Goal: Task Accomplishment & Management: Complete application form

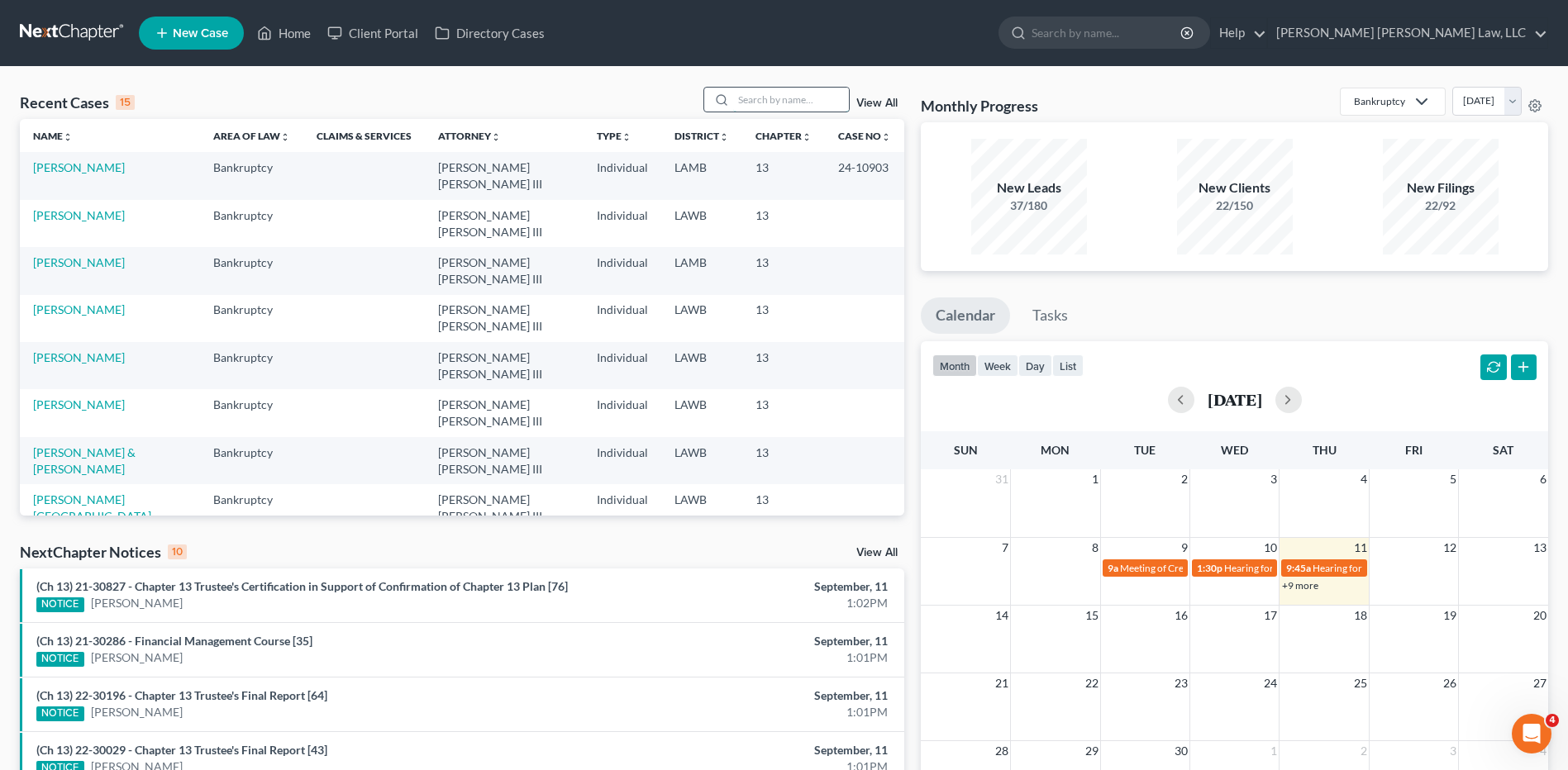
click at [764, 91] on input "search" at bounding box center [791, 100] width 116 height 24
click at [795, 110] on input "search" at bounding box center [791, 100] width 116 height 24
click at [792, 106] on input "search" at bounding box center [791, 100] width 116 height 24
click at [788, 100] on input "search" at bounding box center [791, 100] width 116 height 24
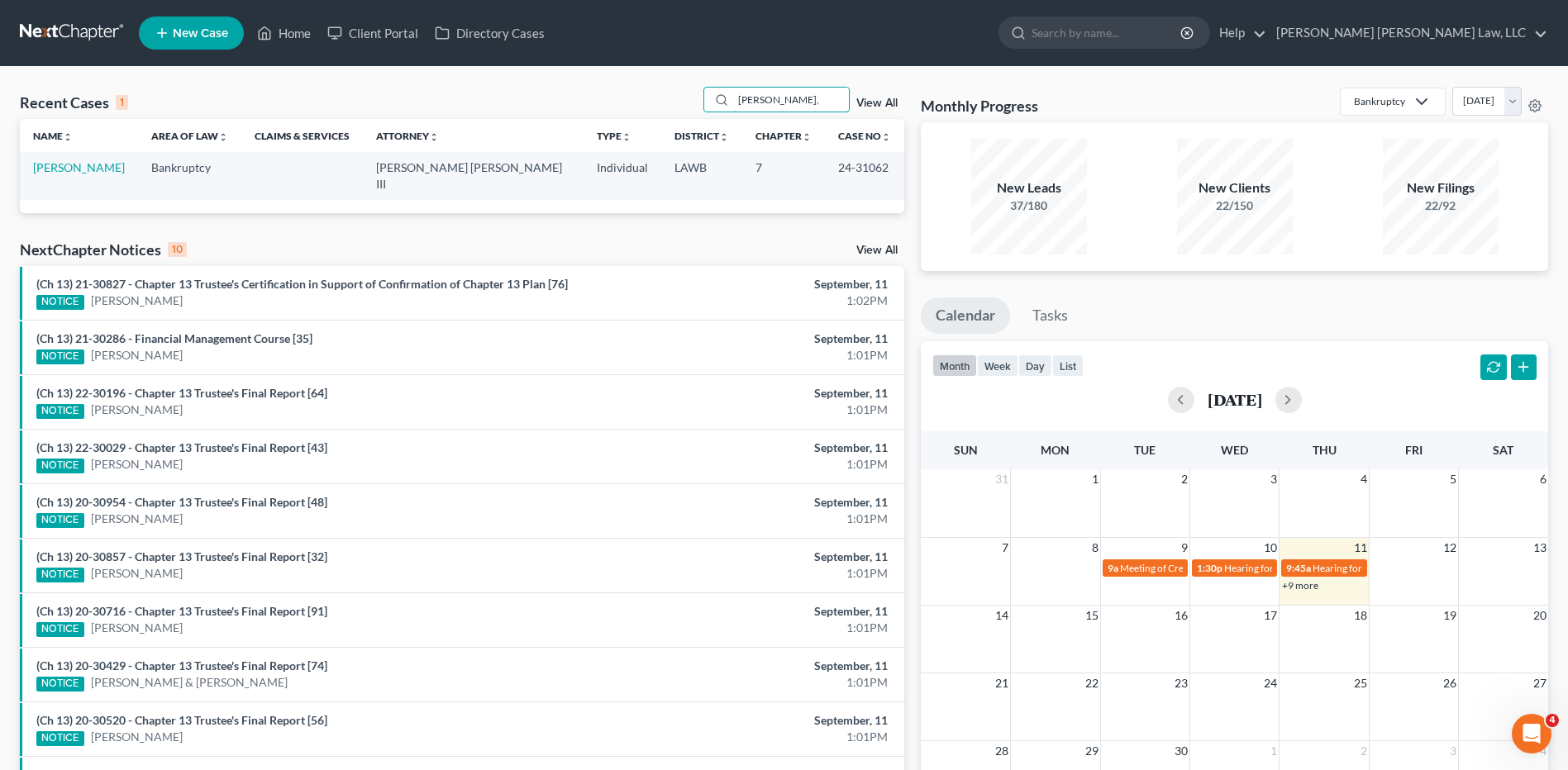
type input "[PERSON_NAME]"
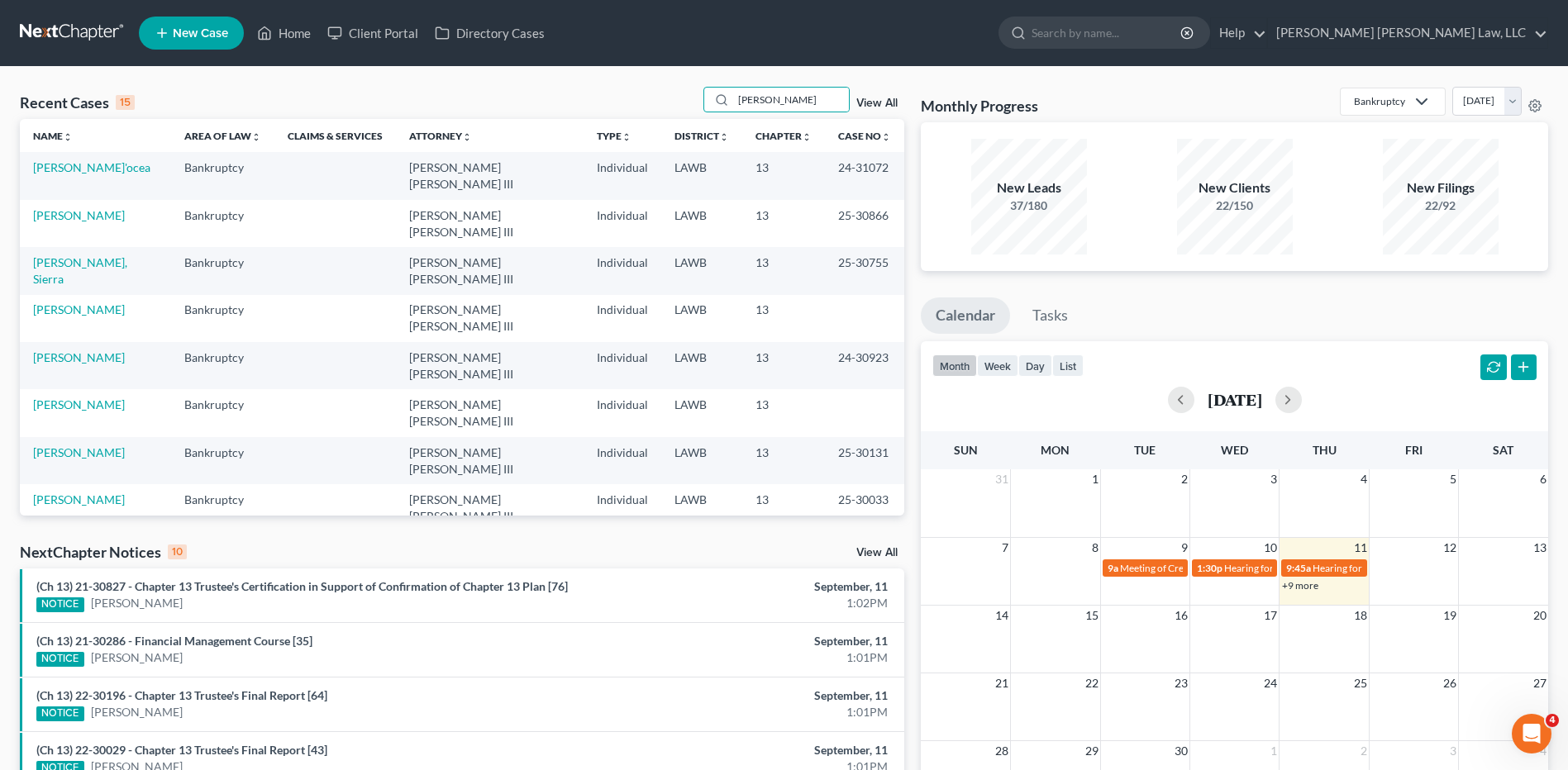
click at [195, 30] on span "New Case" at bounding box center [201, 33] width 56 height 13
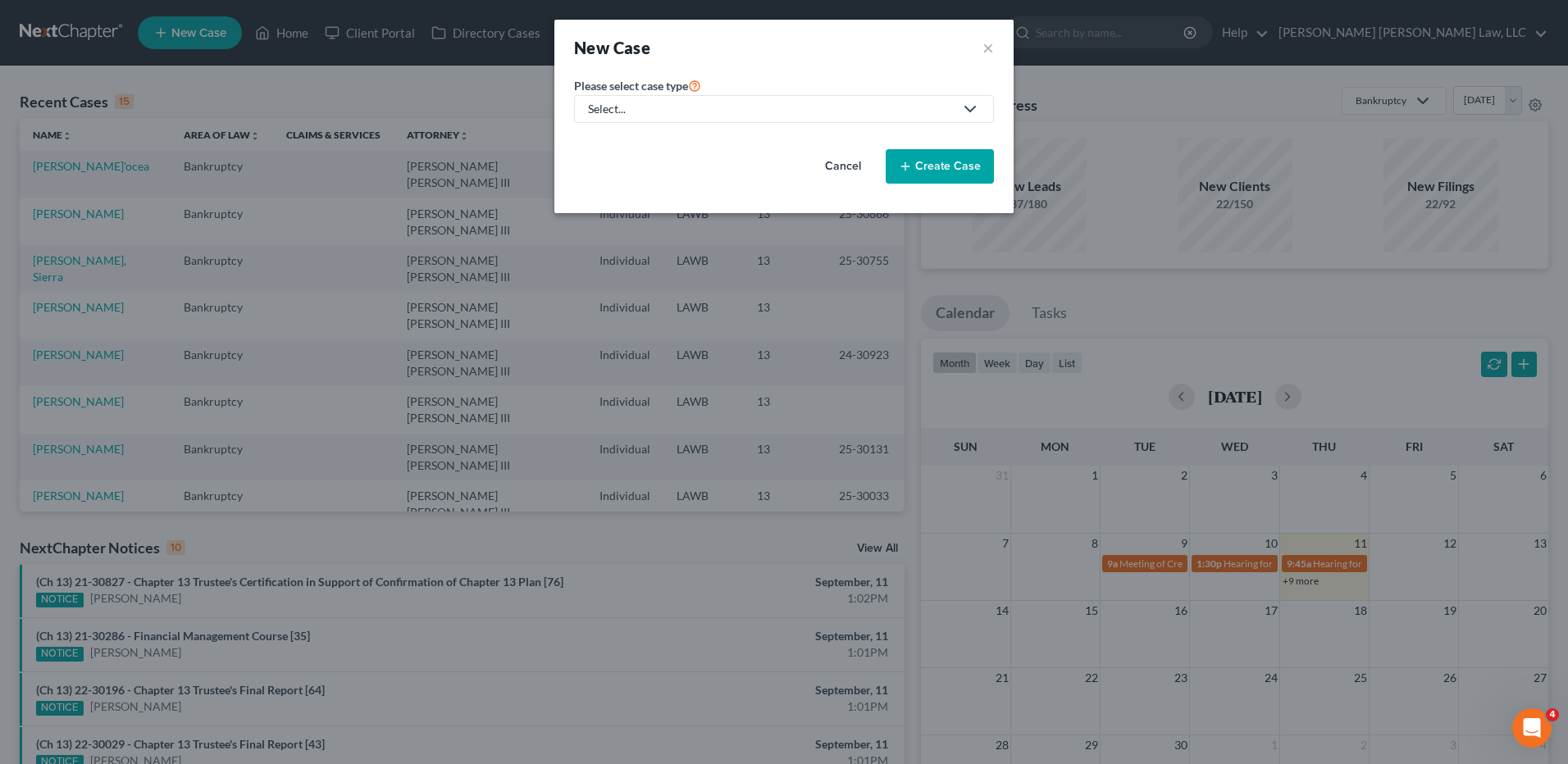
click at [634, 110] on div "Select..." at bounding box center [770, 109] width 366 height 17
click at [642, 156] on link "Other" at bounding box center [663, 167] width 177 height 25
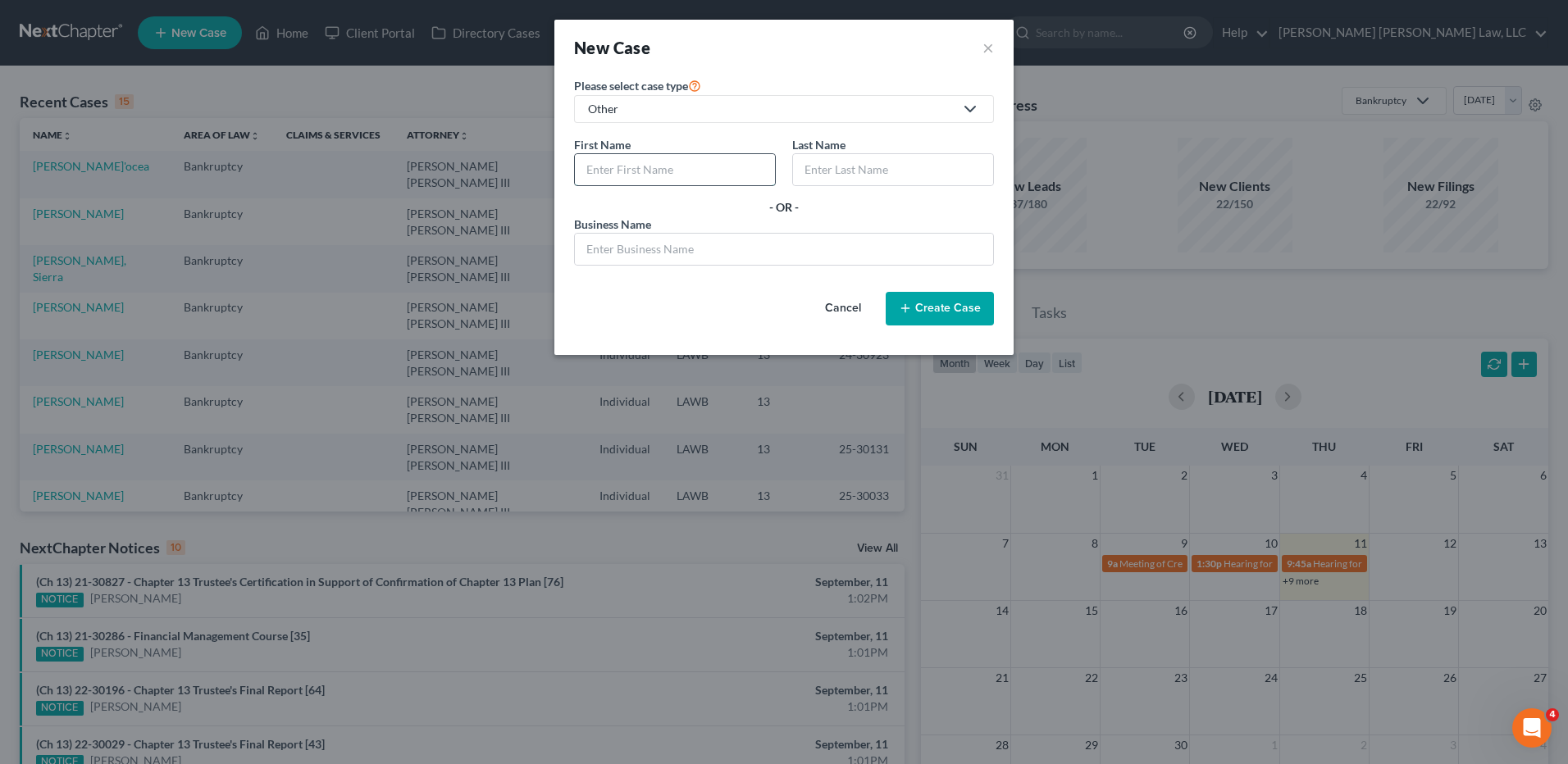
click at [612, 170] on input "text" at bounding box center [675, 169] width 200 height 31
type input "Lashameyon"
type input "[PERSON_NAME]"
click at [731, 242] on input "text" at bounding box center [784, 249] width 419 height 31
click at [903, 202] on div "- OR -" at bounding box center [784, 208] width 420 height 17
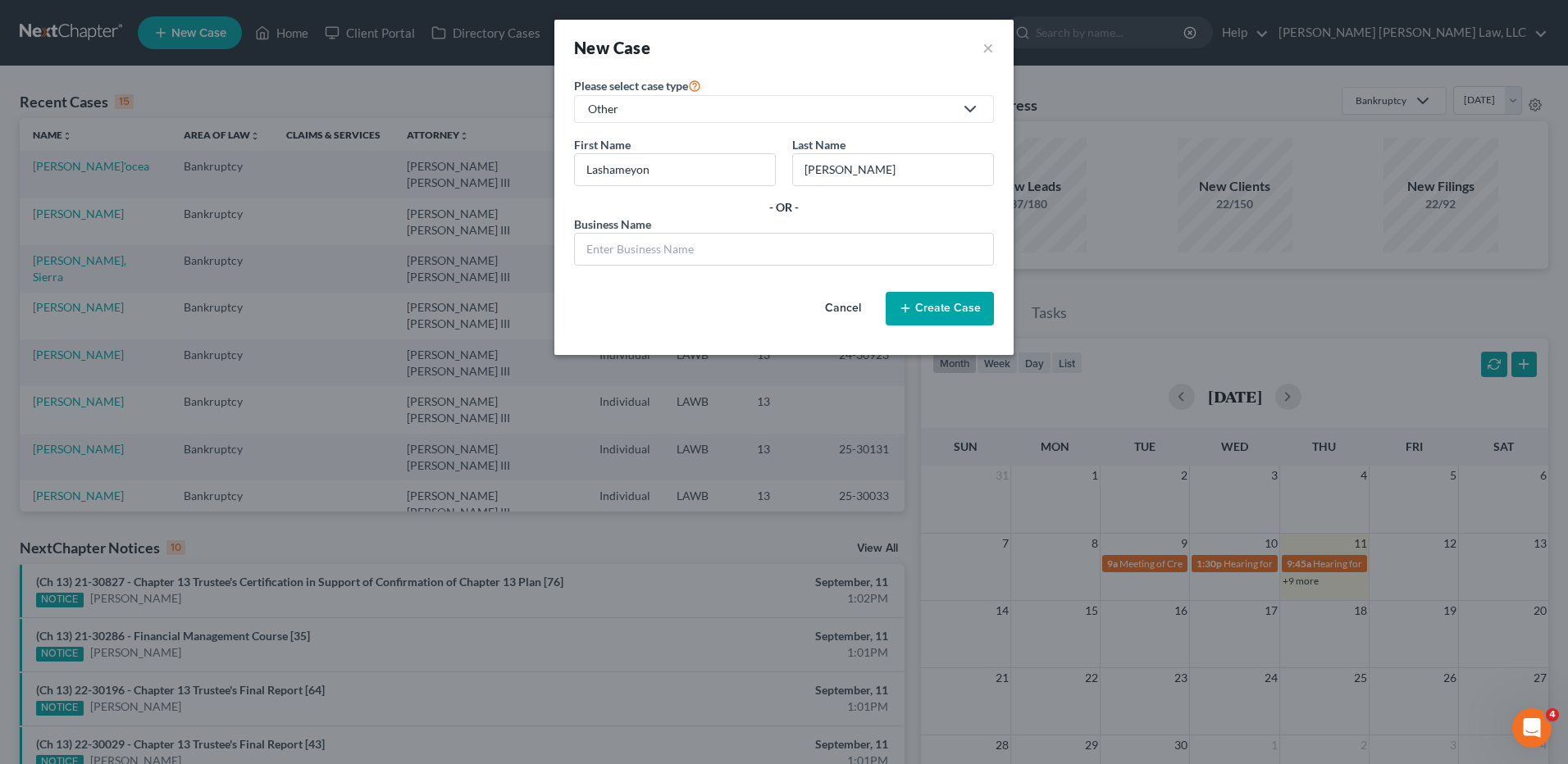
click at [952, 315] on button "Create Case" at bounding box center [939, 309] width 108 height 34
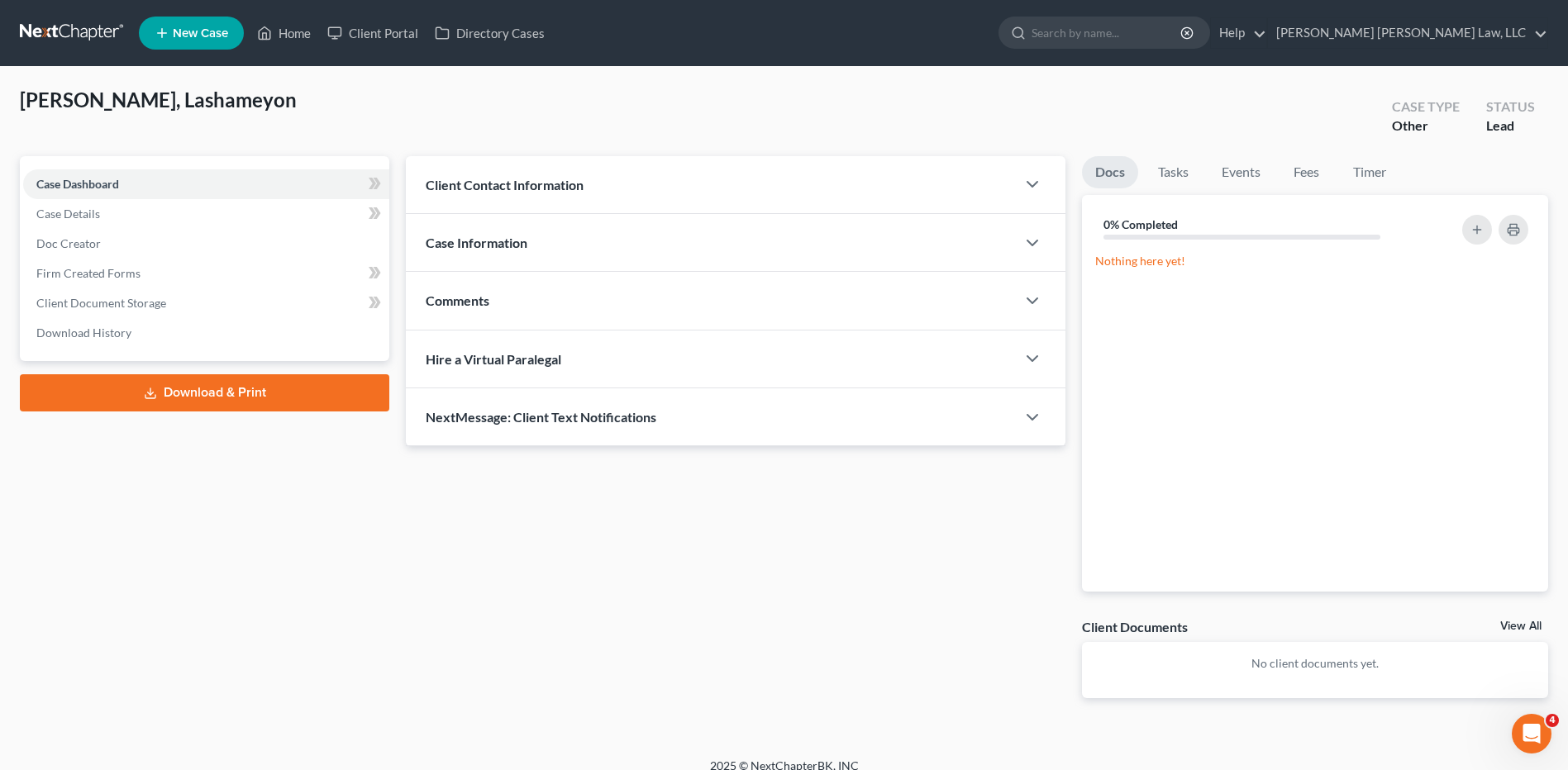
click at [77, 32] on link at bounding box center [73, 33] width 105 height 30
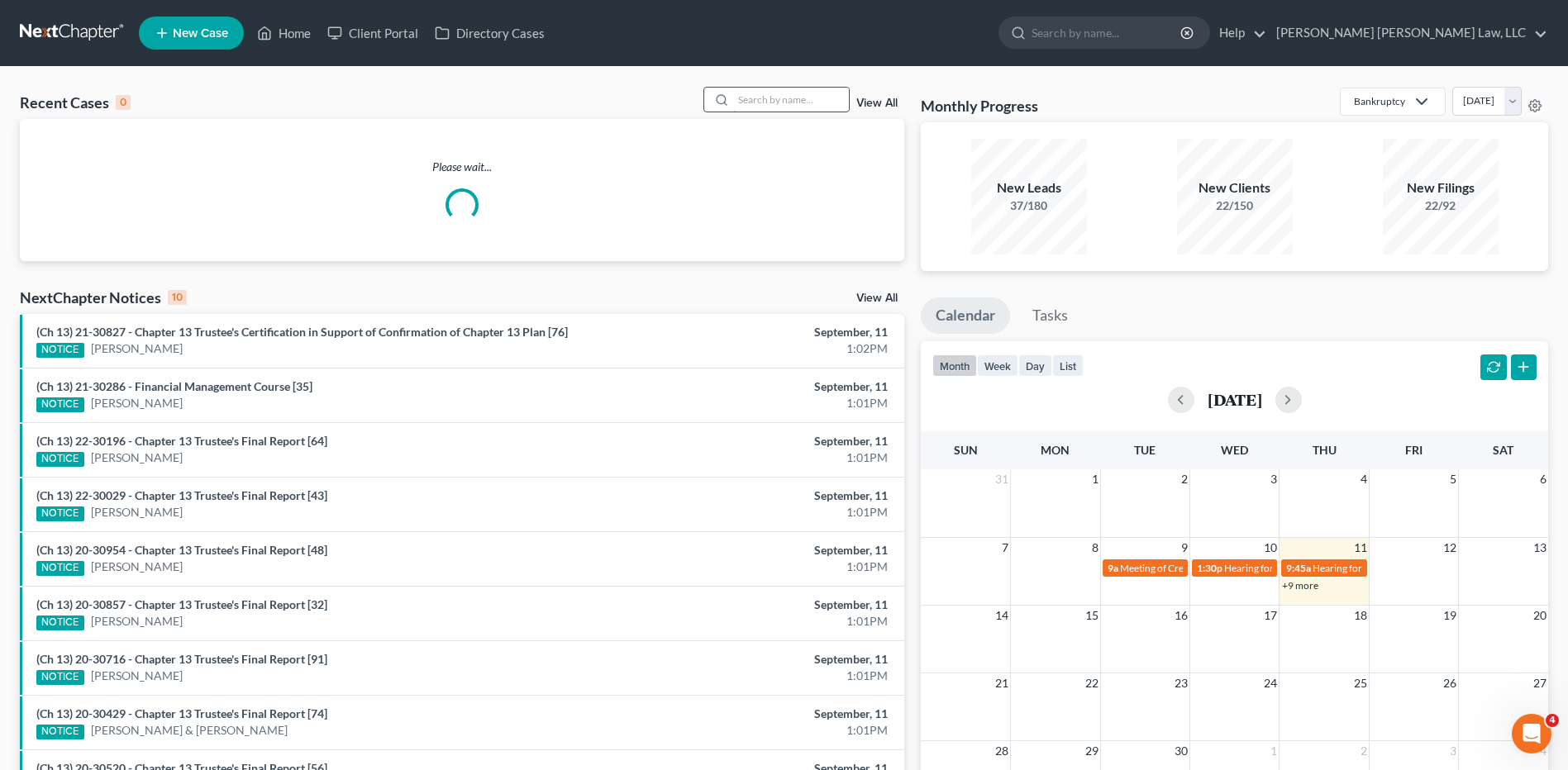
click at [808, 96] on input "search" at bounding box center [791, 100] width 116 height 24
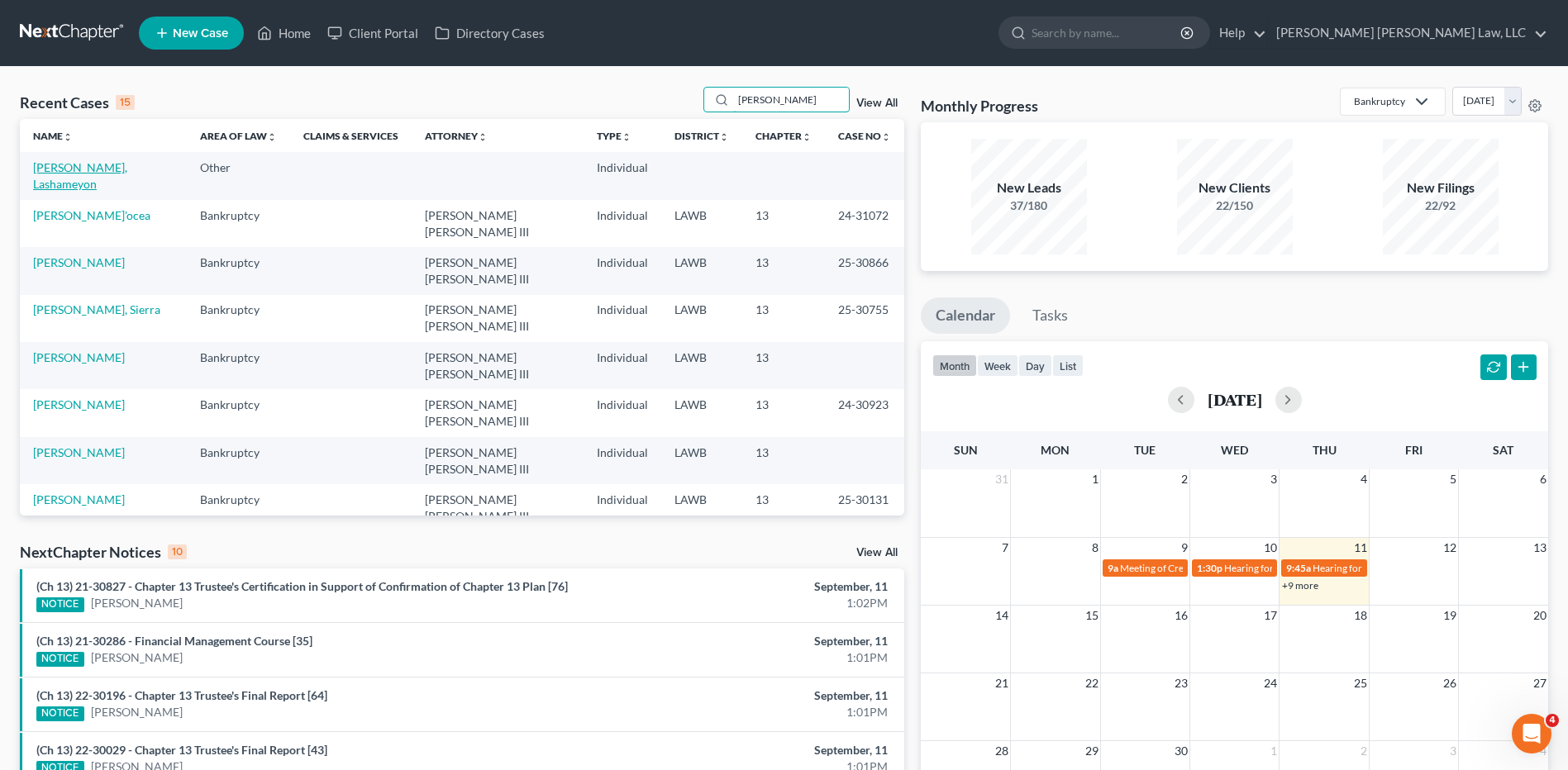
type input "[PERSON_NAME]"
click at [89, 165] on link "[PERSON_NAME], Lashameyon" at bounding box center [80, 175] width 95 height 30
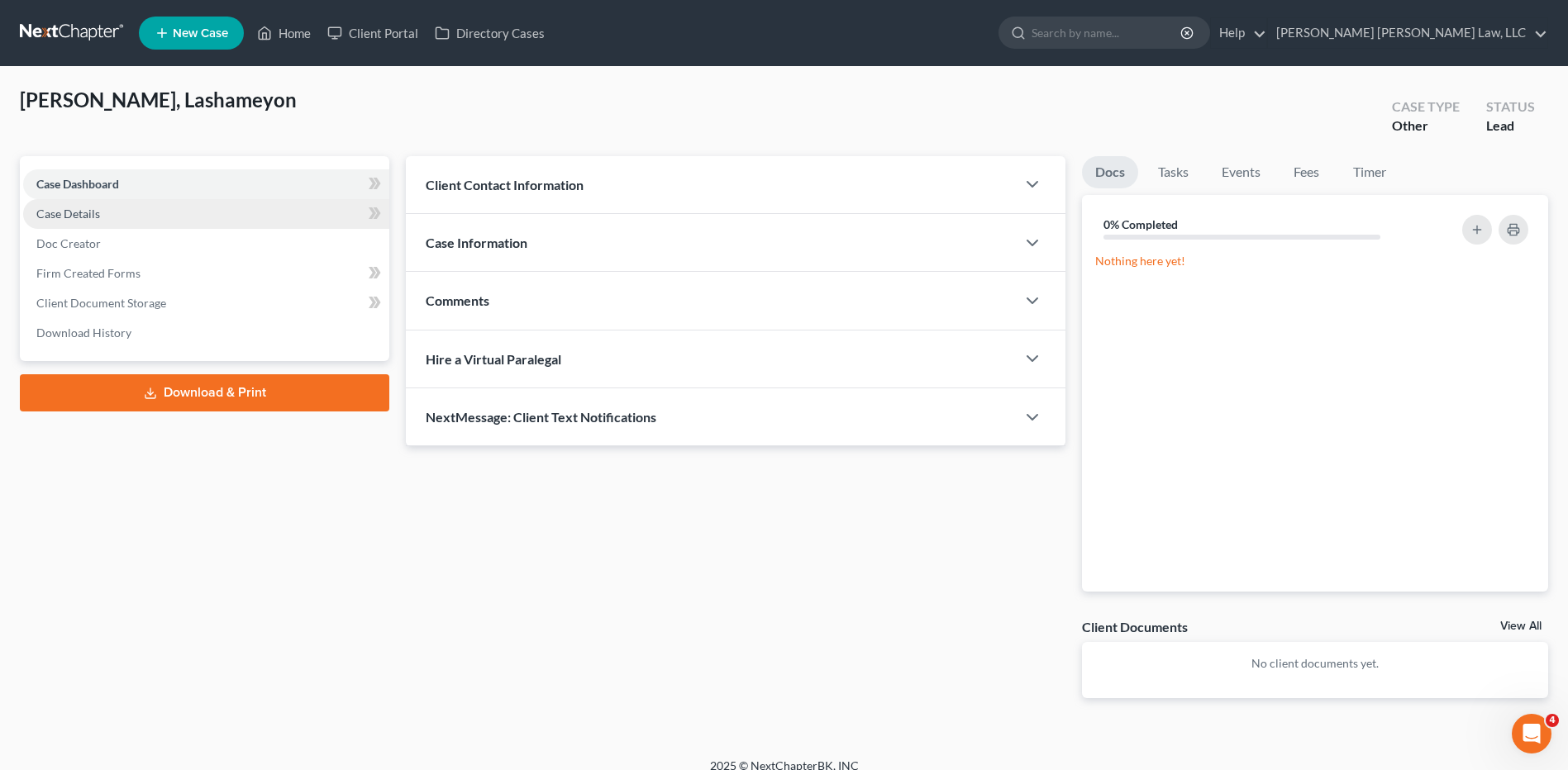
click at [77, 214] on span "Case Details" at bounding box center [68, 213] width 63 height 14
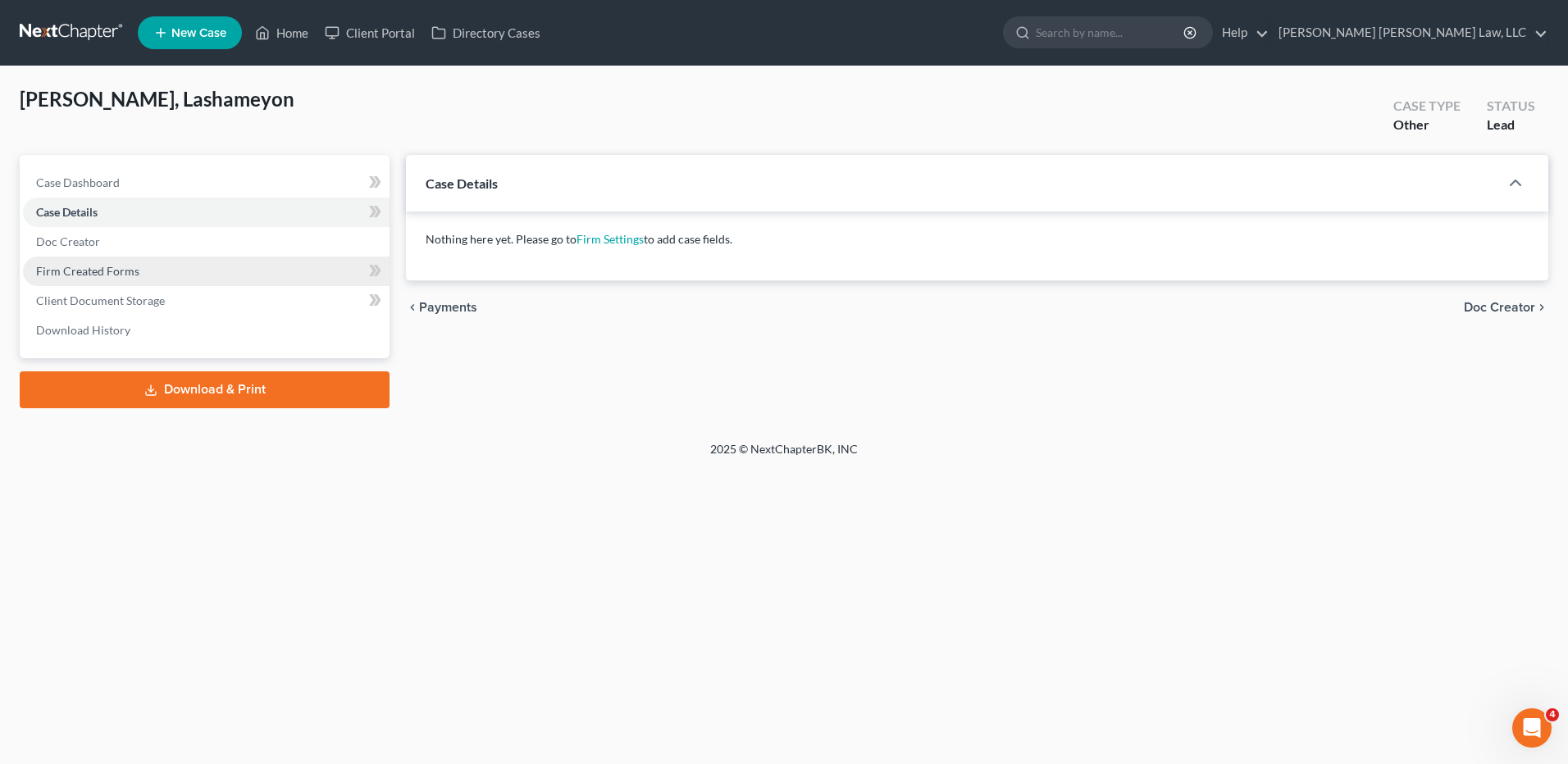
click at [83, 266] on span "Firm Created Forms" at bounding box center [87, 270] width 103 height 14
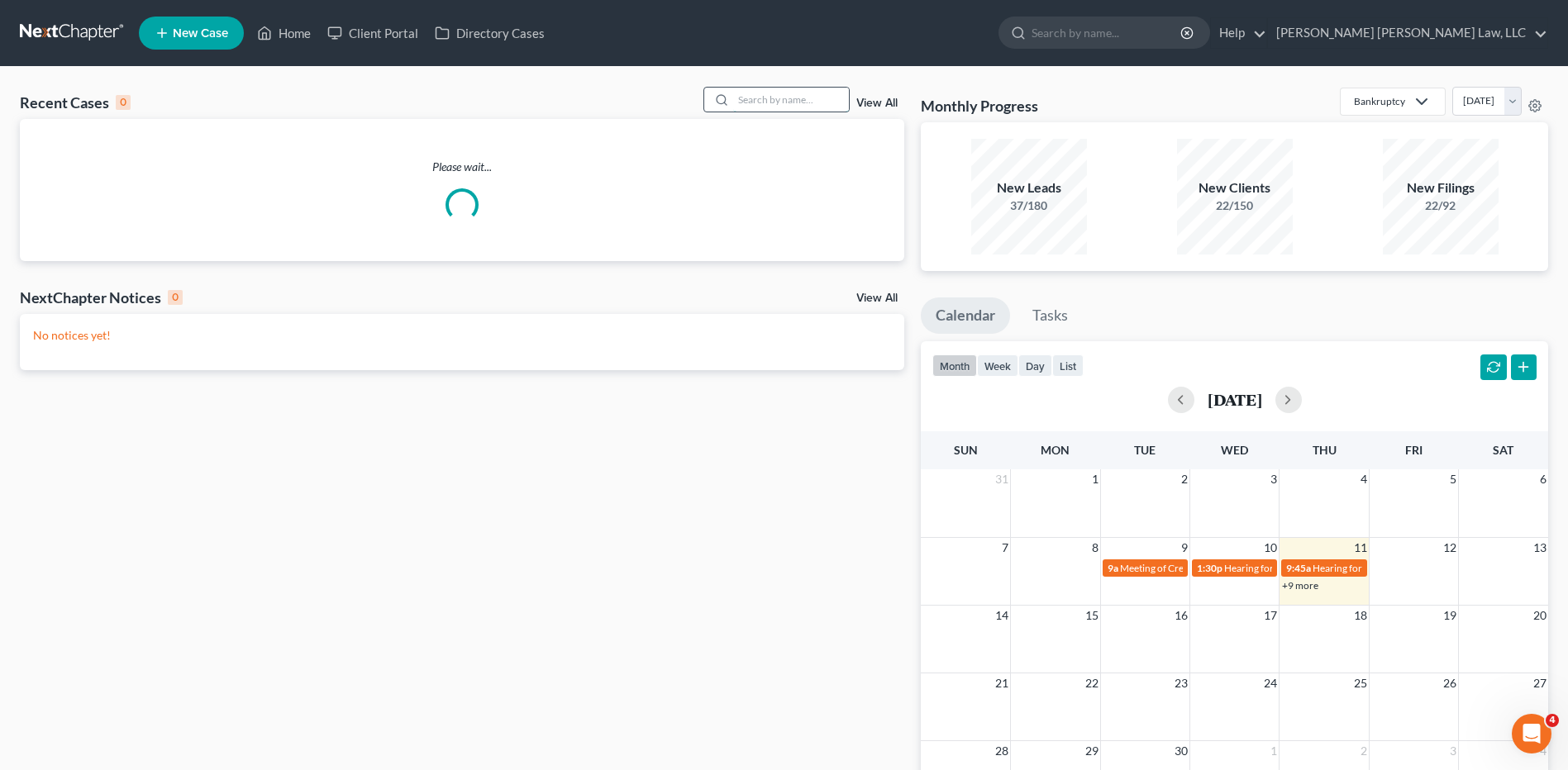
click at [760, 105] on input "search" at bounding box center [791, 100] width 116 height 24
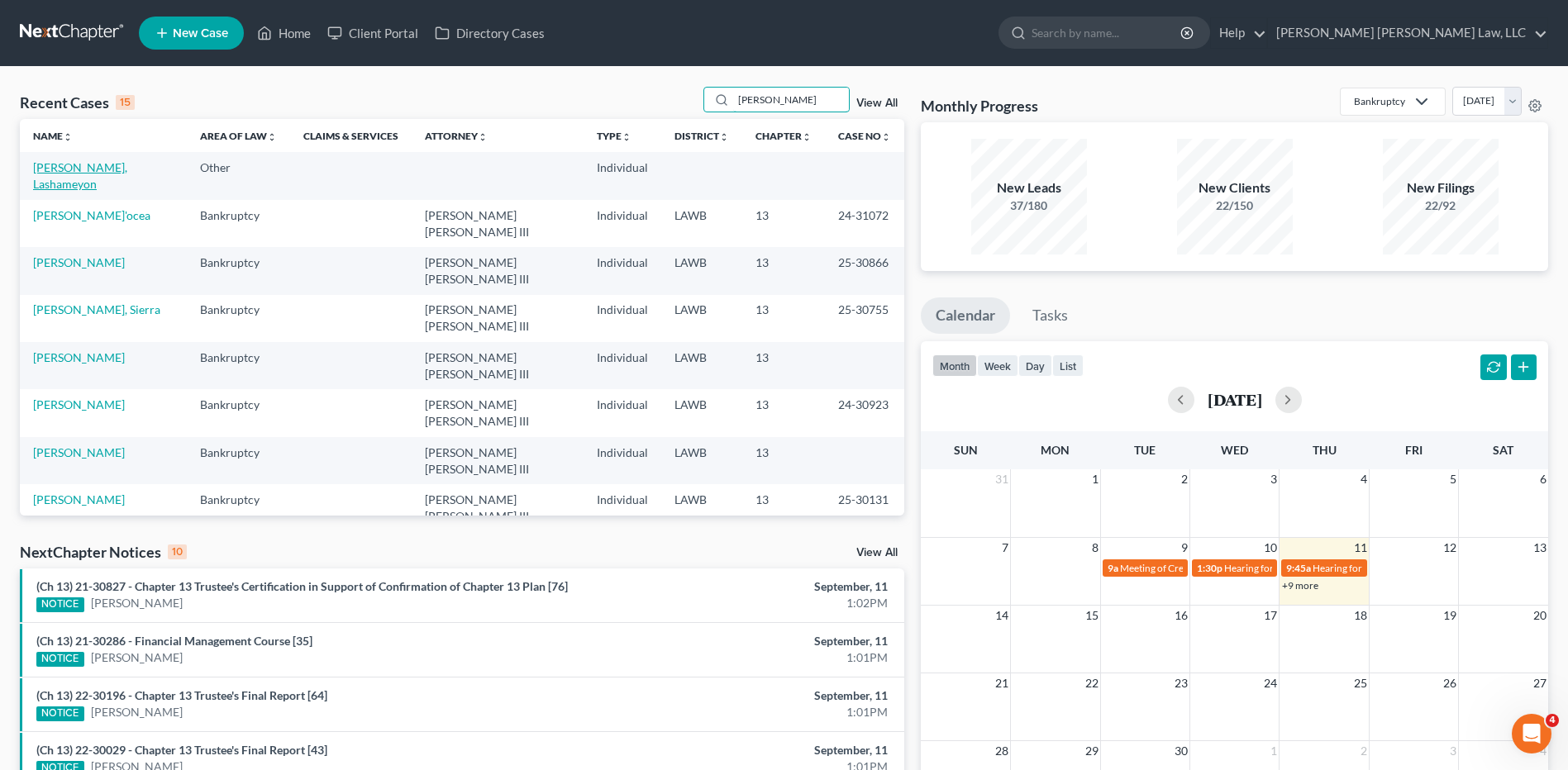
type input "[PERSON_NAME]"
click at [101, 168] on link "[PERSON_NAME], Lashameyon" at bounding box center [80, 175] width 95 height 30
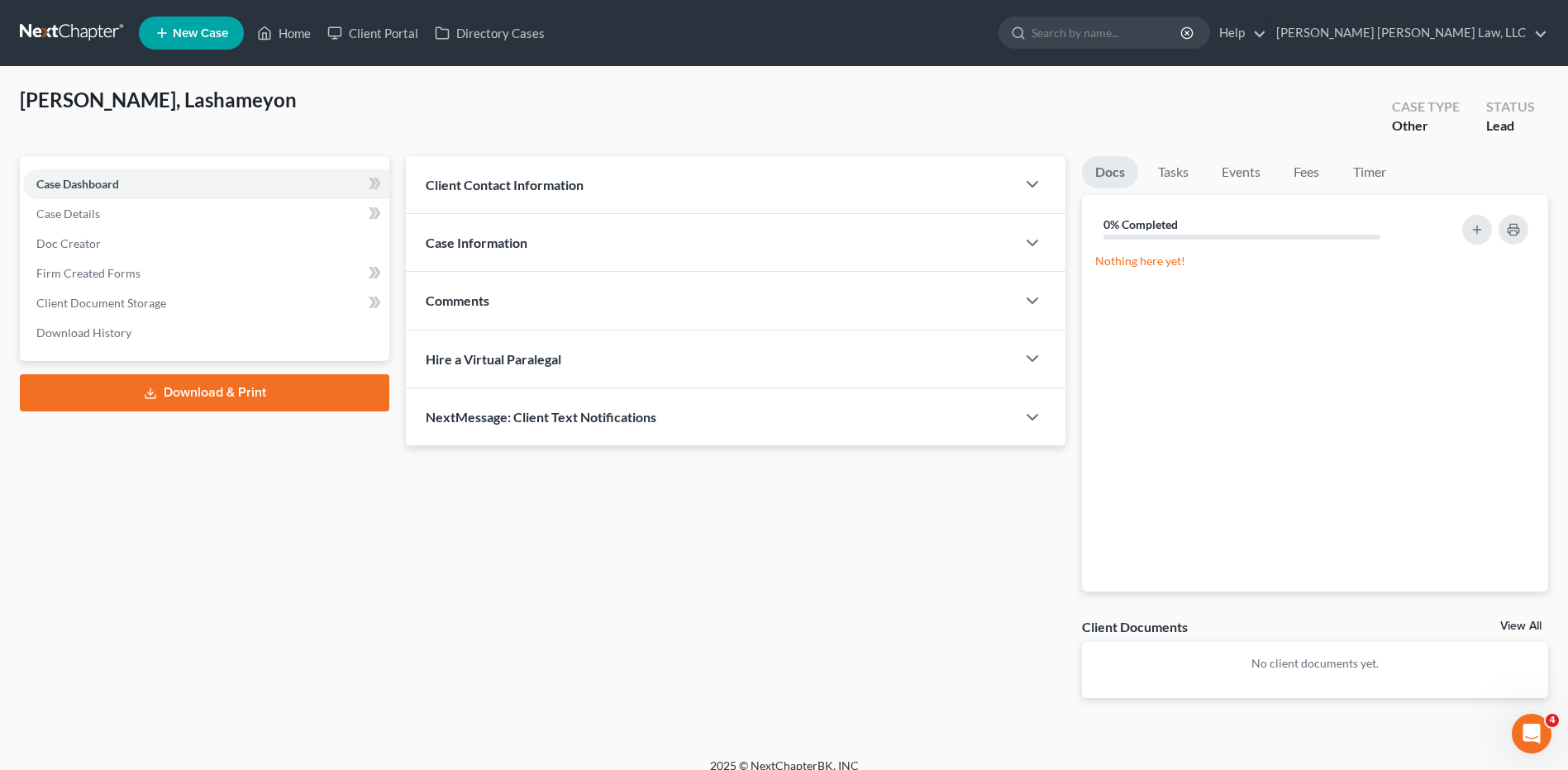
click at [80, 26] on link at bounding box center [73, 33] width 105 height 30
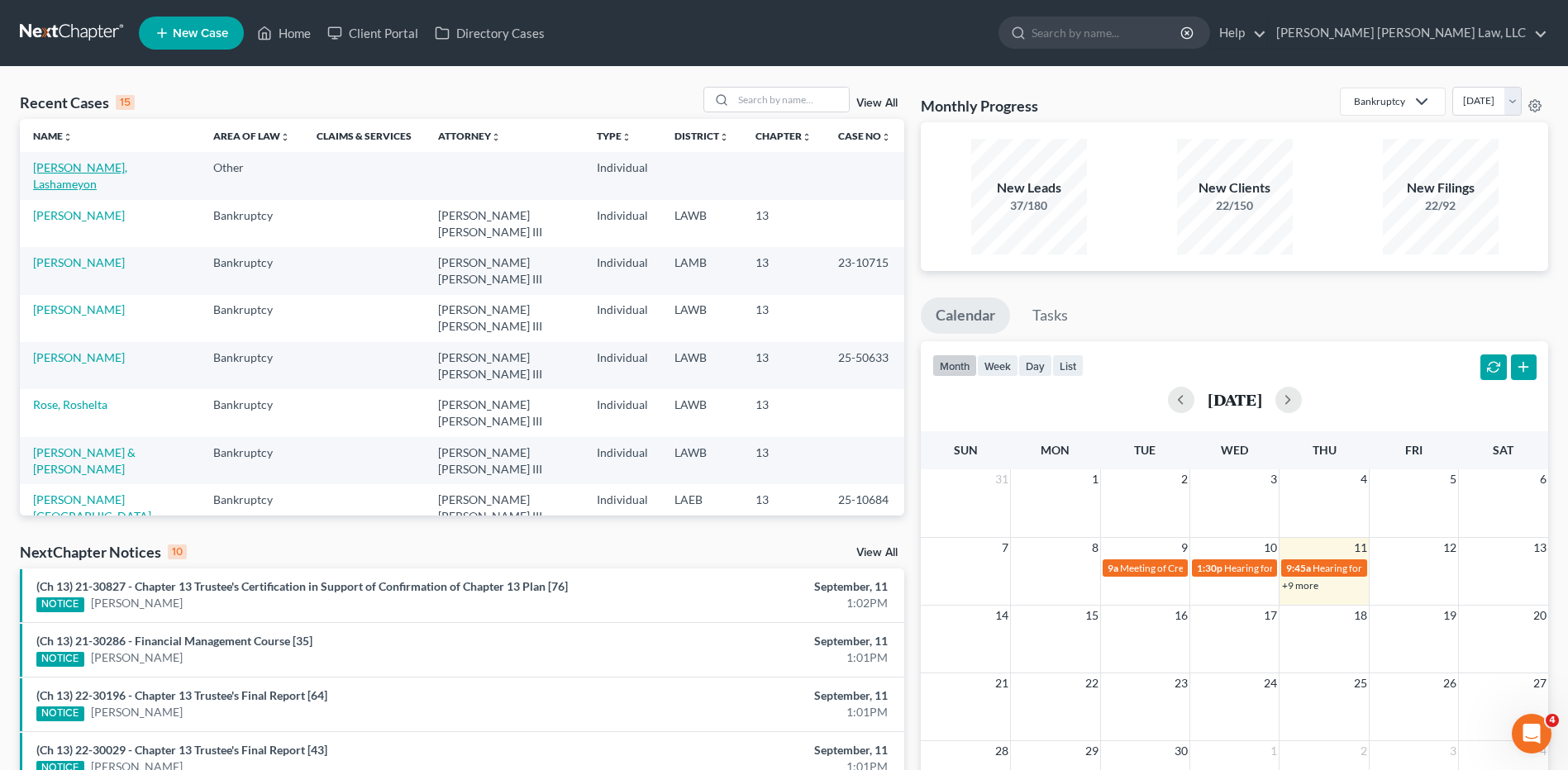
click at [126, 169] on link "[PERSON_NAME], Lashameyon" at bounding box center [80, 175] width 95 height 30
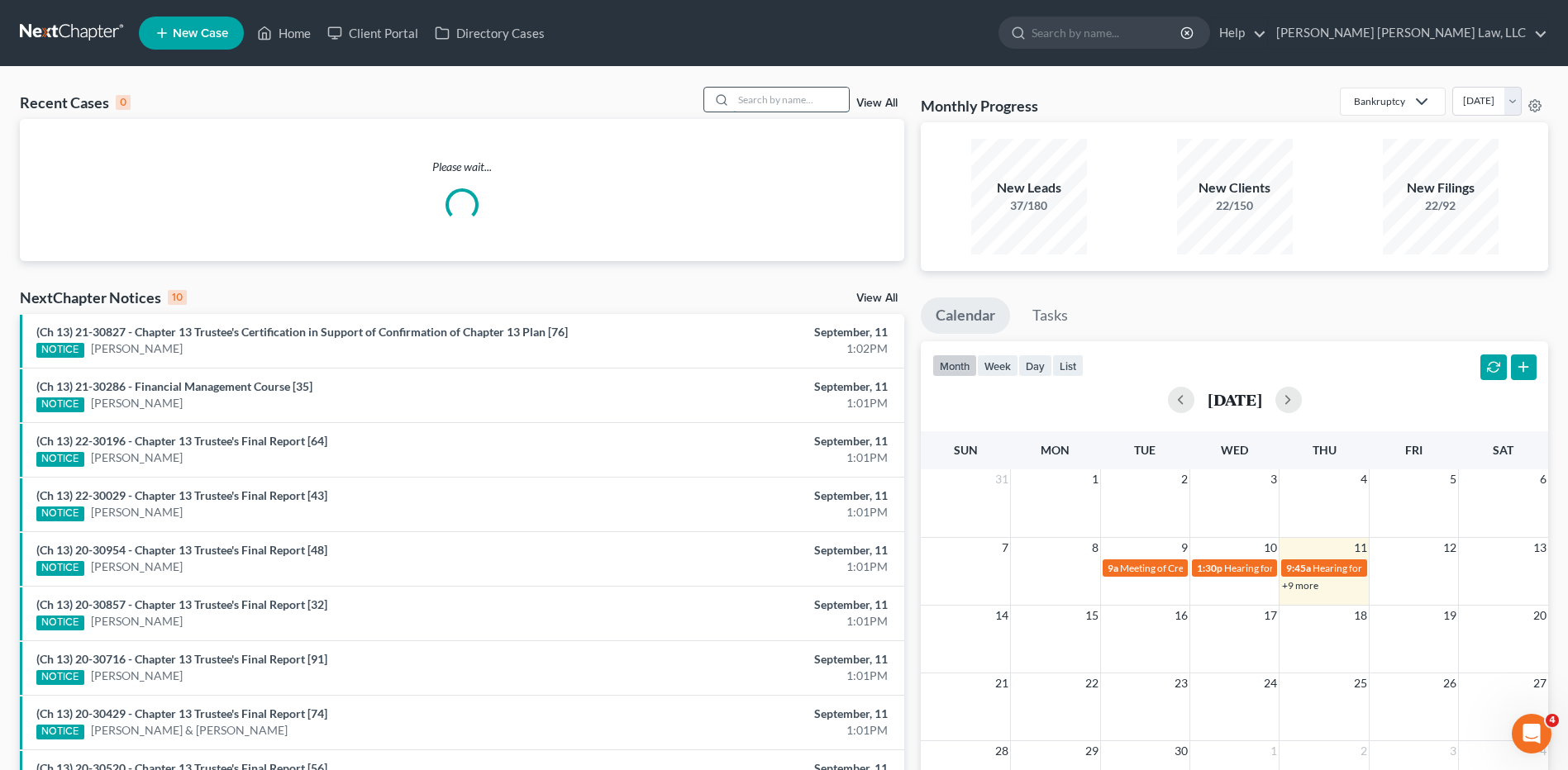
click at [774, 101] on input "search" at bounding box center [791, 100] width 116 height 24
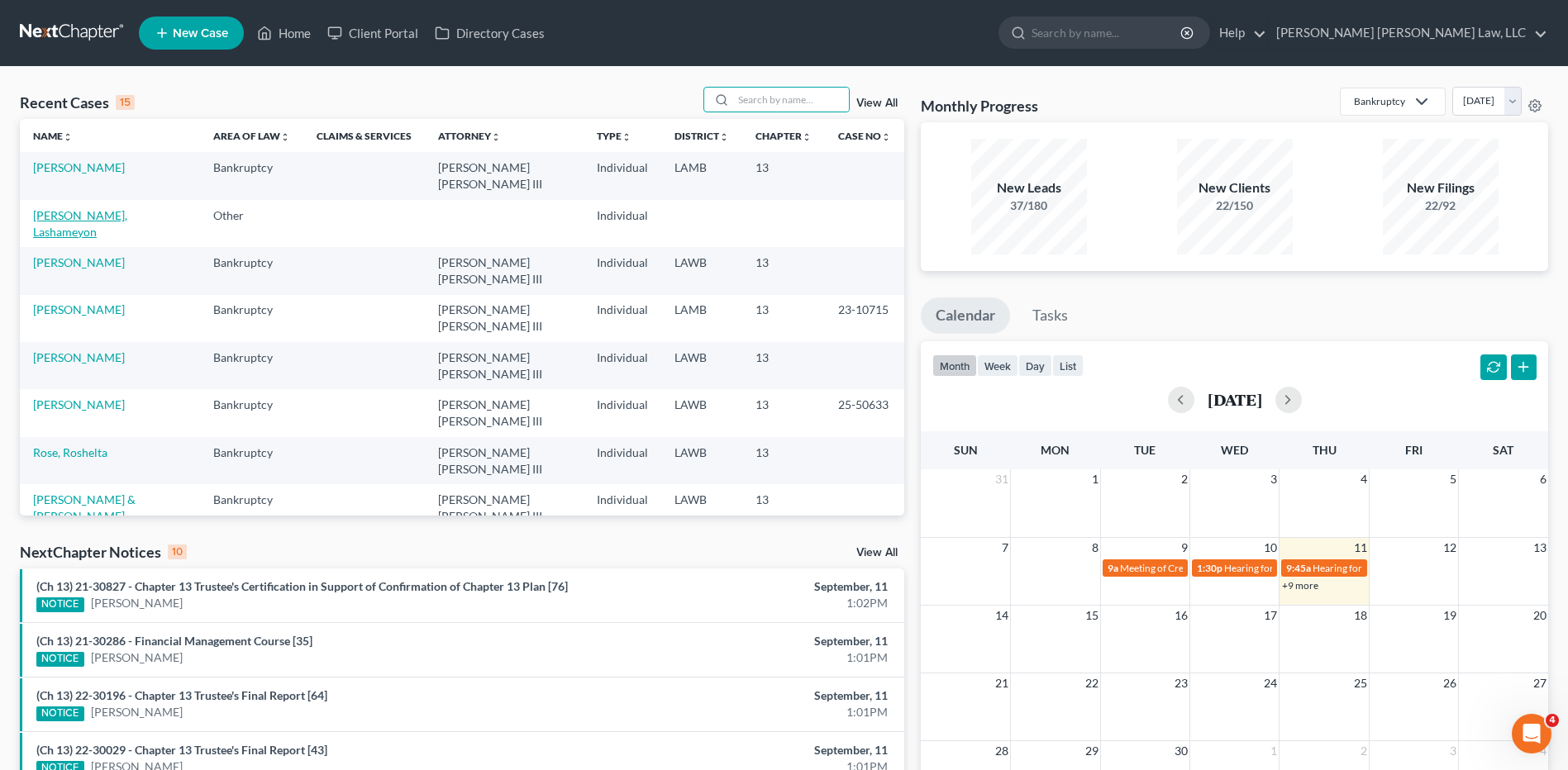
click at [102, 208] on link "[PERSON_NAME], Lashameyon" at bounding box center [80, 223] width 95 height 30
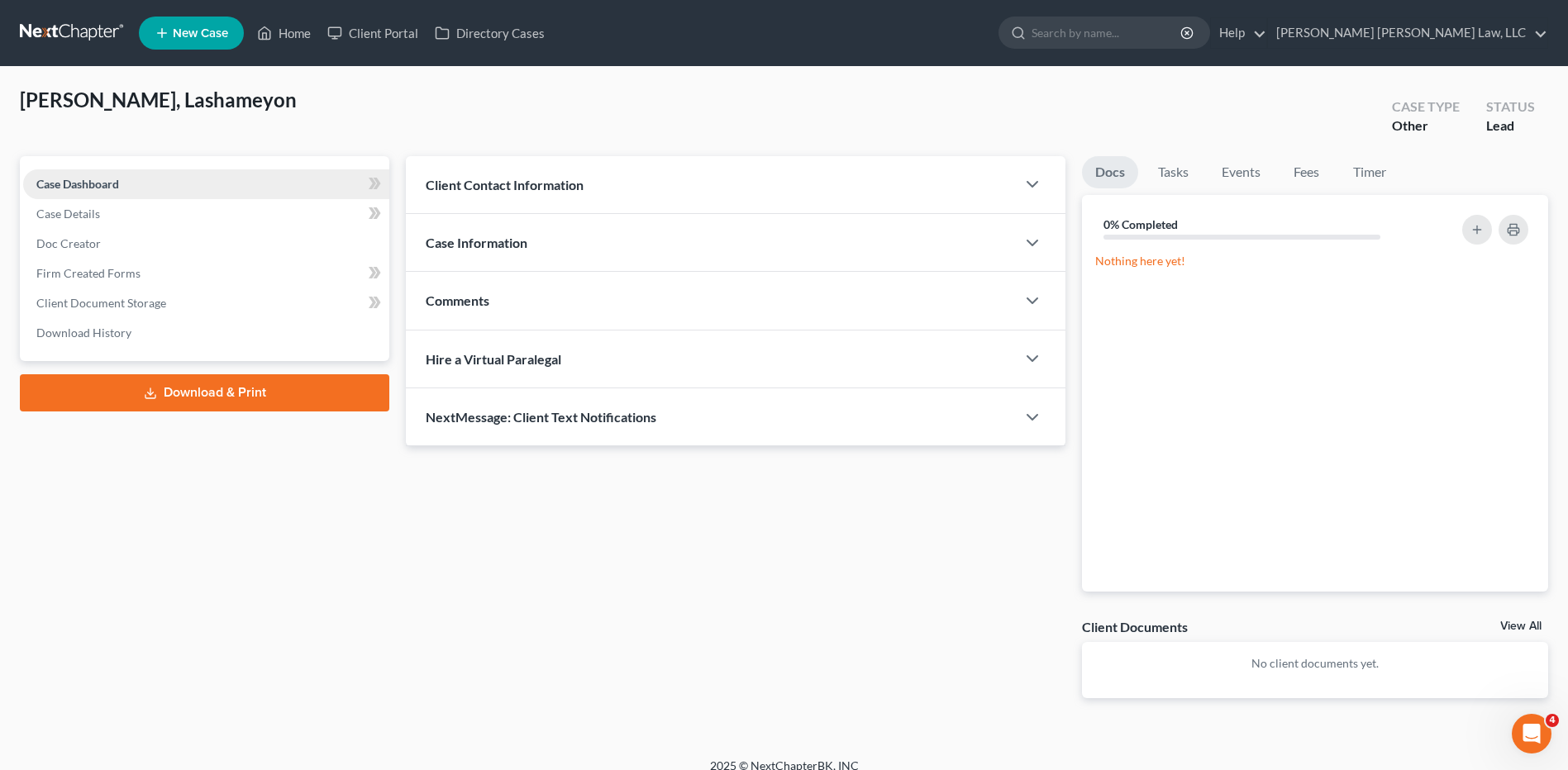
click at [87, 189] on span "Case Dashboard" at bounding box center [78, 184] width 83 height 14
click at [74, 214] on span "Case Details" at bounding box center [68, 213] width 63 height 14
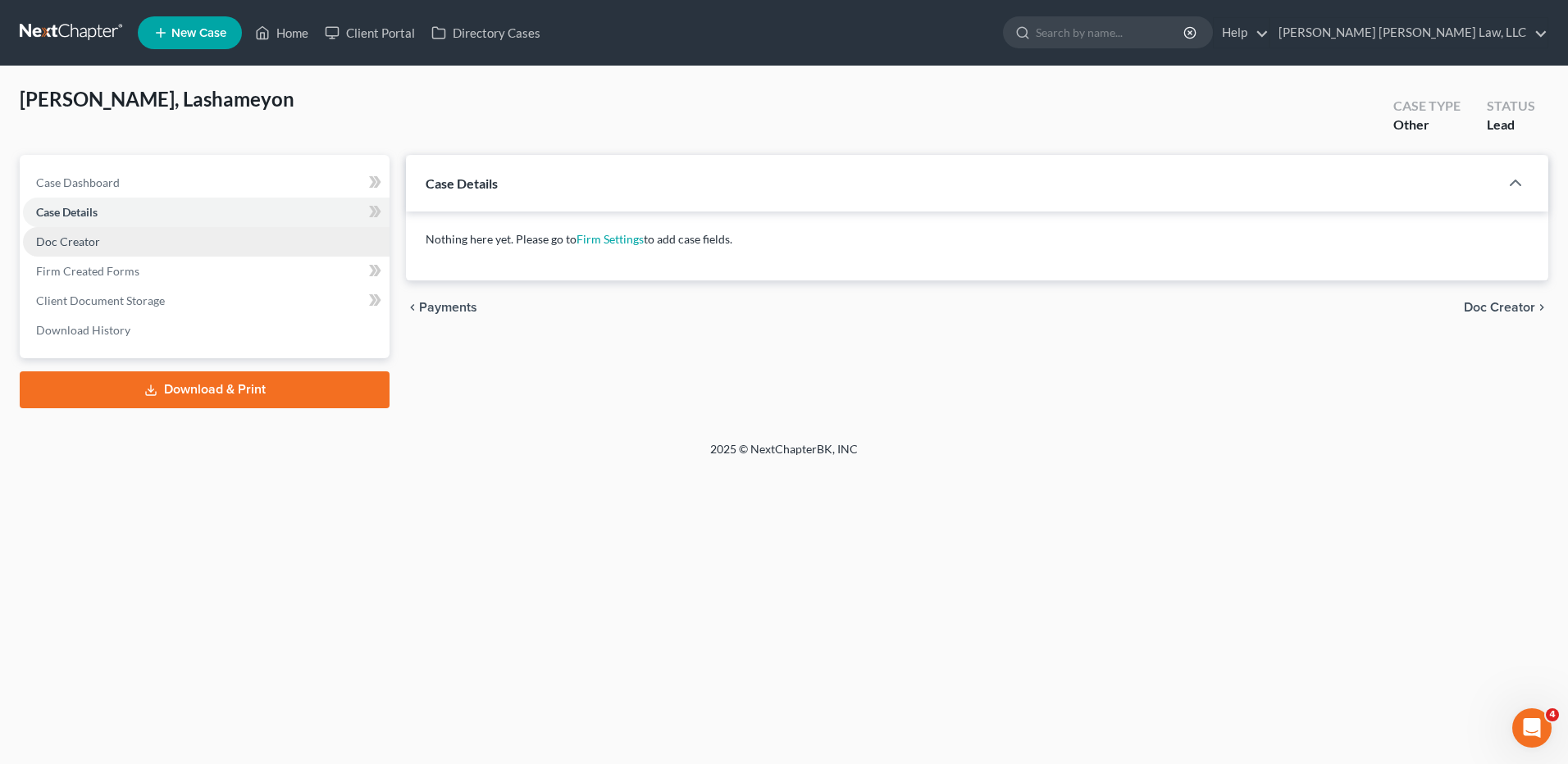
click at [92, 236] on span "Doc Creator" at bounding box center [68, 241] width 64 height 14
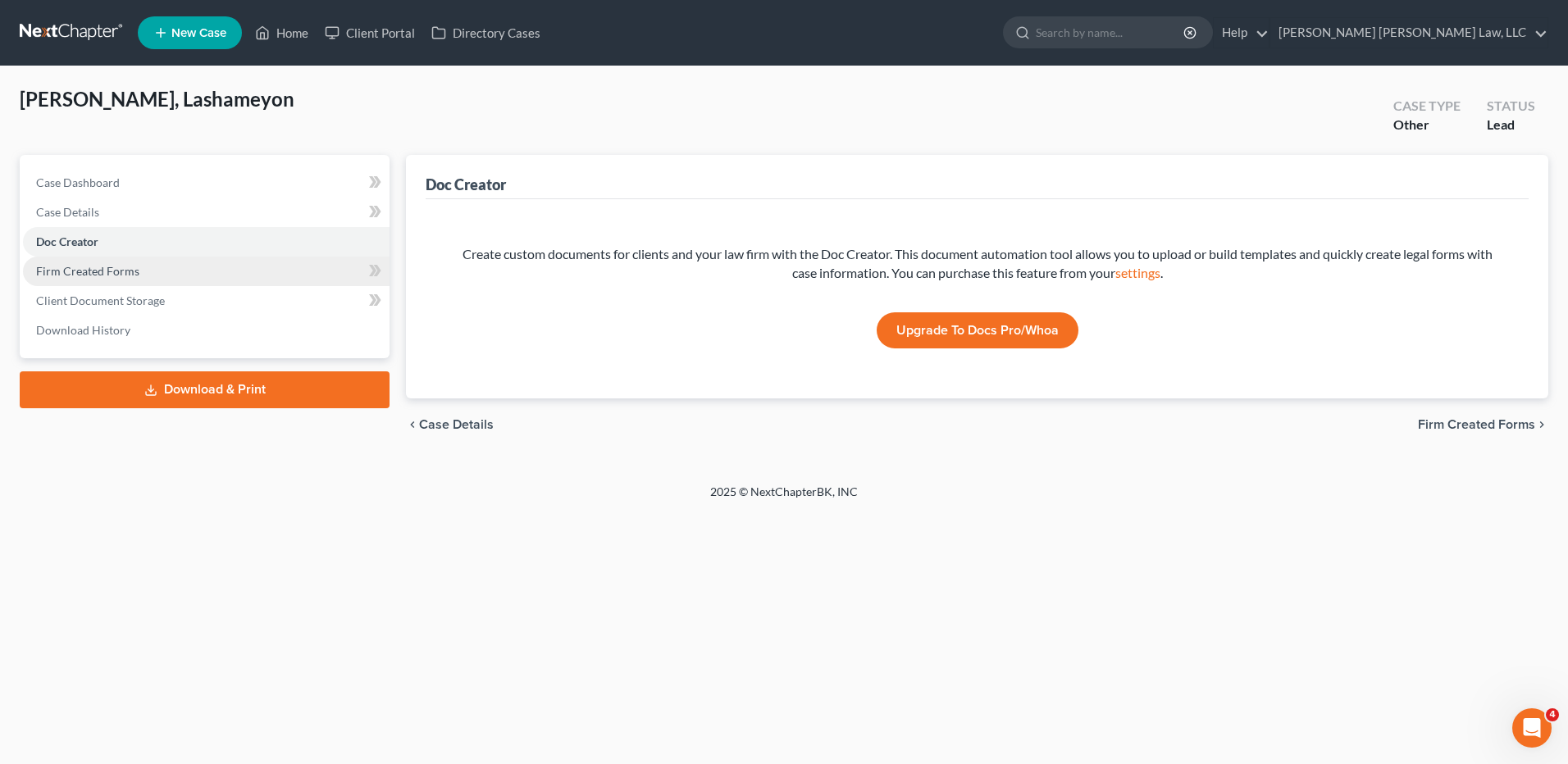
click at [100, 269] on span "Firm Created Forms" at bounding box center [87, 270] width 103 height 14
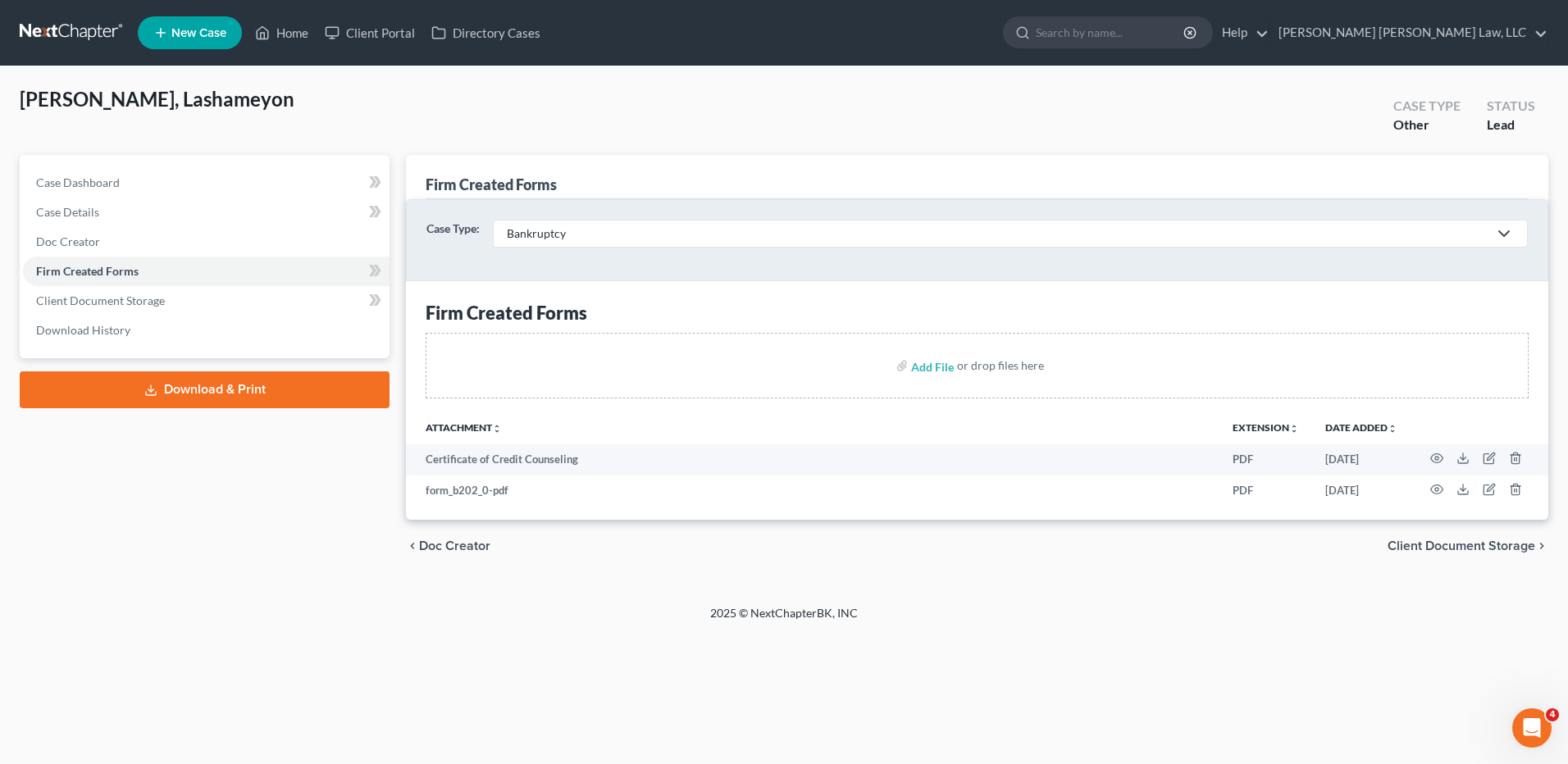
click at [87, 20] on link at bounding box center [72, 33] width 105 height 29
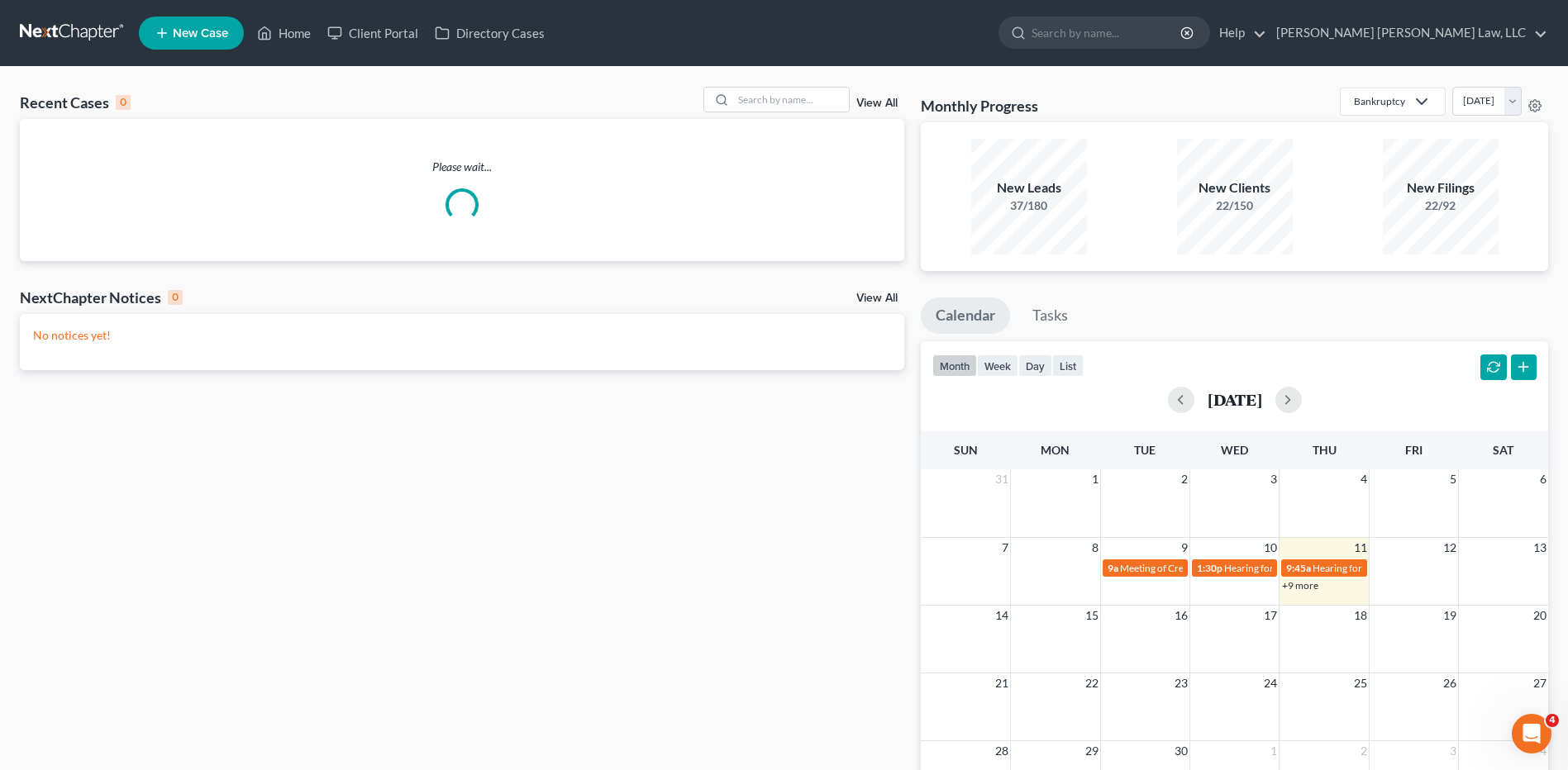
click at [186, 33] on span "New Case" at bounding box center [201, 33] width 56 height 13
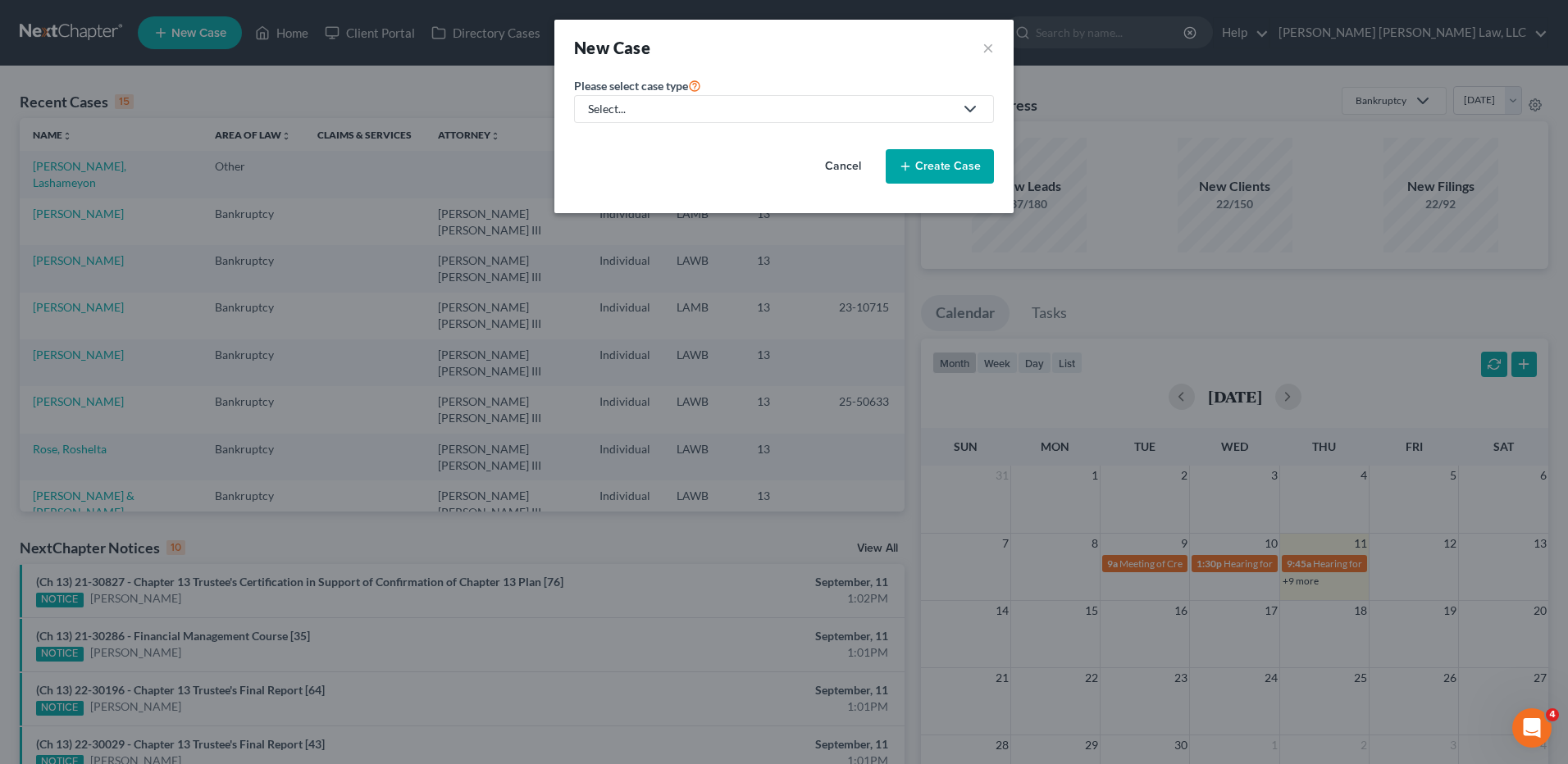
click at [645, 112] on div "Select..." at bounding box center [770, 109] width 366 height 17
click at [638, 140] on div "Bankruptcy" at bounding box center [662, 142] width 146 height 17
select select "36"
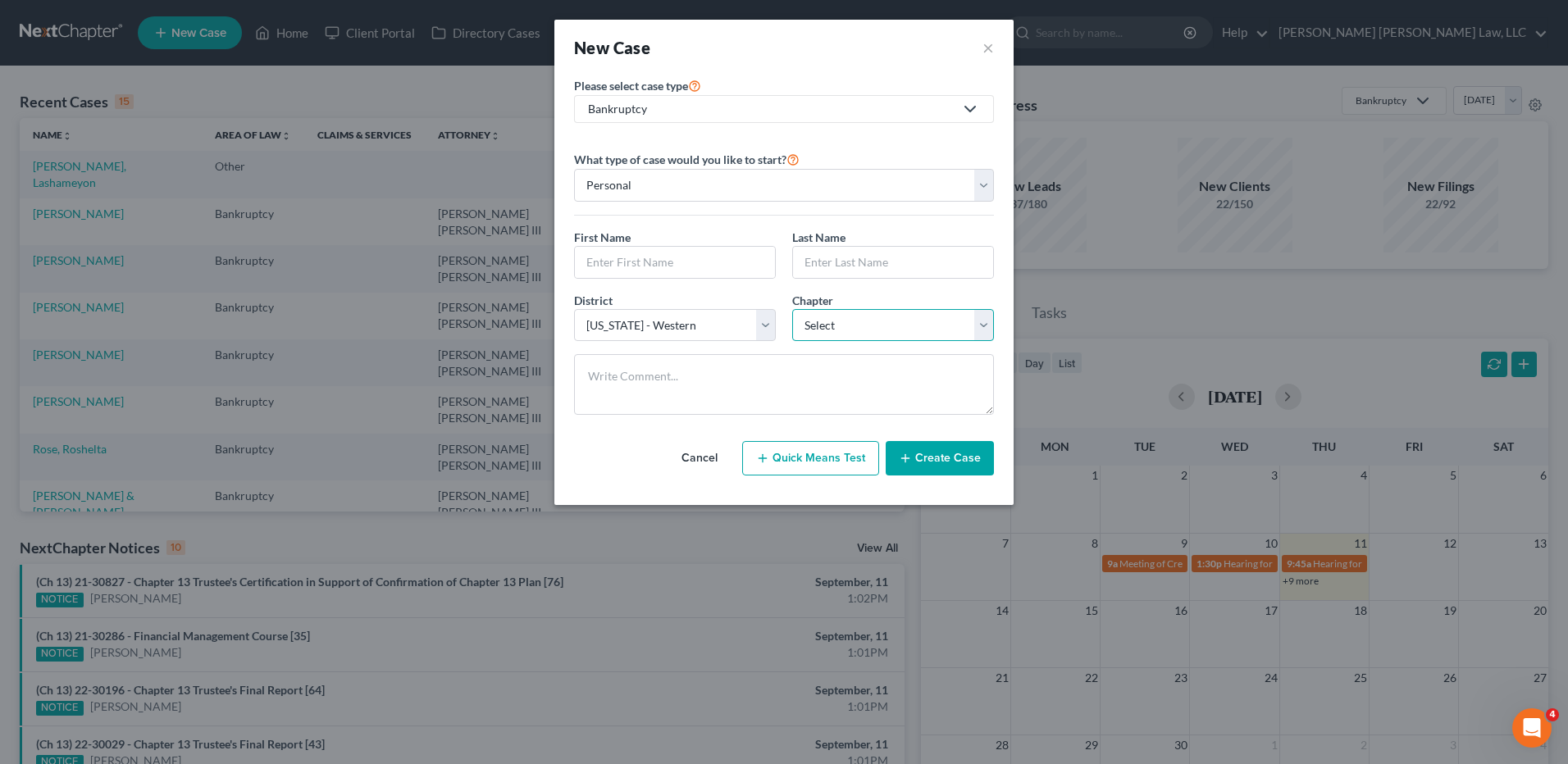
click at [822, 336] on select "Select 7 11 12 13" at bounding box center [892, 325] width 202 height 33
select select "3"
click at [792, 309] on select "Select 7 11 12 13" at bounding box center [892, 325] width 202 height 33
click at [706, 244] on div "First Name *" at bounding box center [675, 254] width 218 height 50
click at [695, 253] on input "text" at bounding box center [675, 262] width 200 height 31
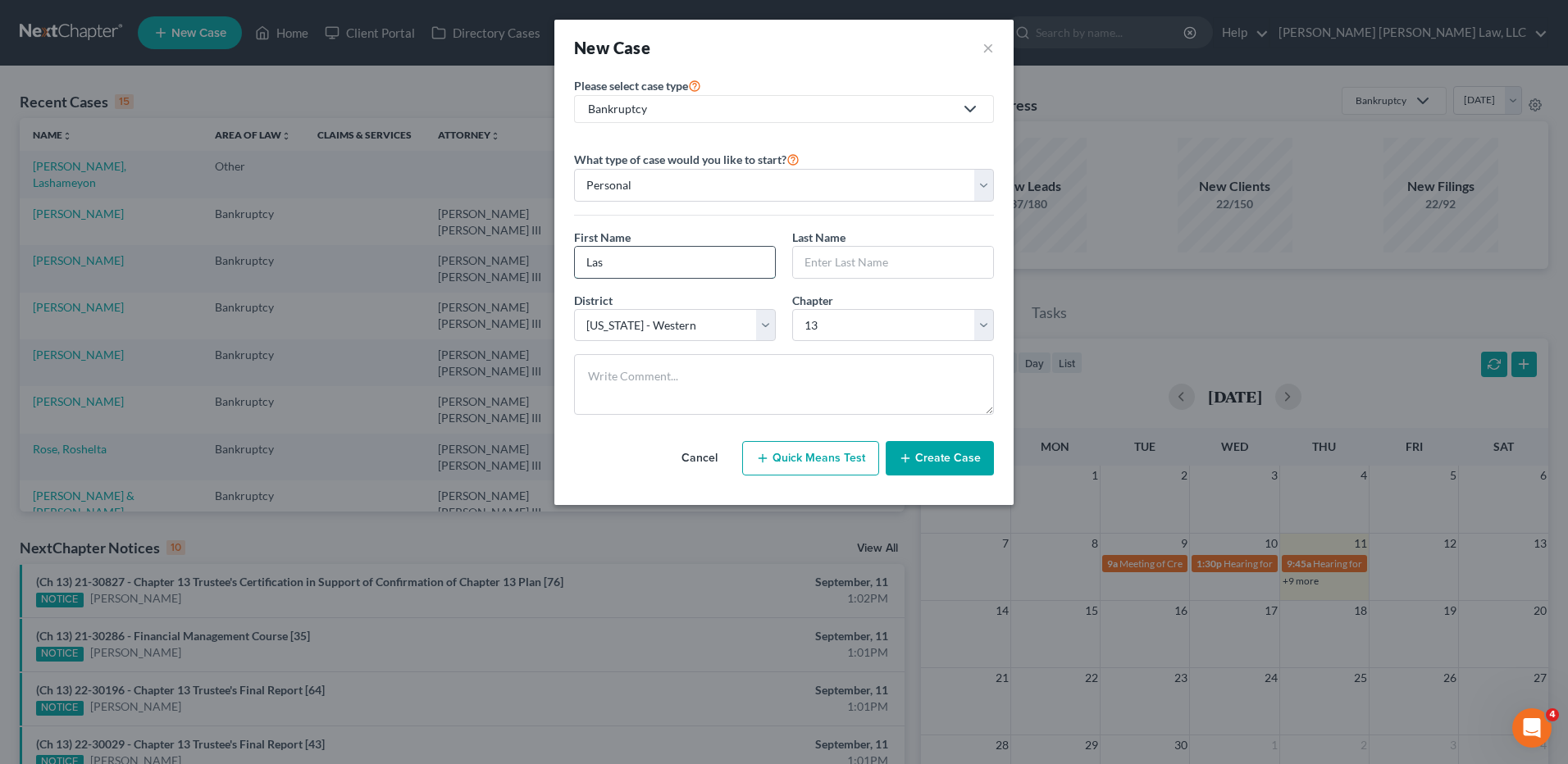
type input "Lashameyon"
click at [861, 254] on input "text" at bounding box center [892, 262] width 200 height 31
type input "[PERSON_NAME]"
click at [873, 228] on div "Last Name * Walker" at bounding box center [892, 254] width 218 height 50
click at [935, 464] on button "Create Case" at bounding box center [939, 458] width 108 height 34
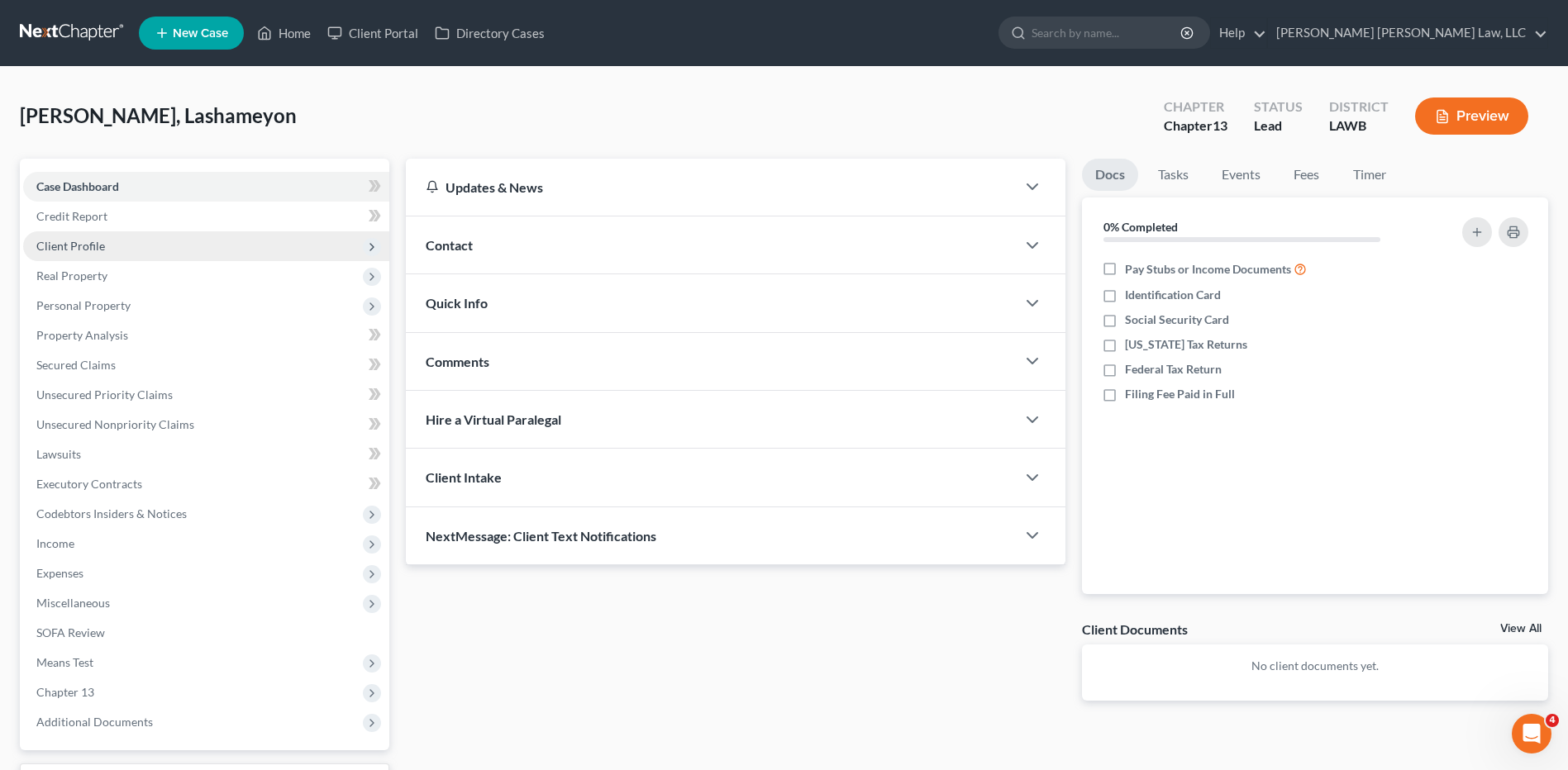
click at [76, 250] on span "Client Profile" at bounding box center [70, 245] width 68 height 14
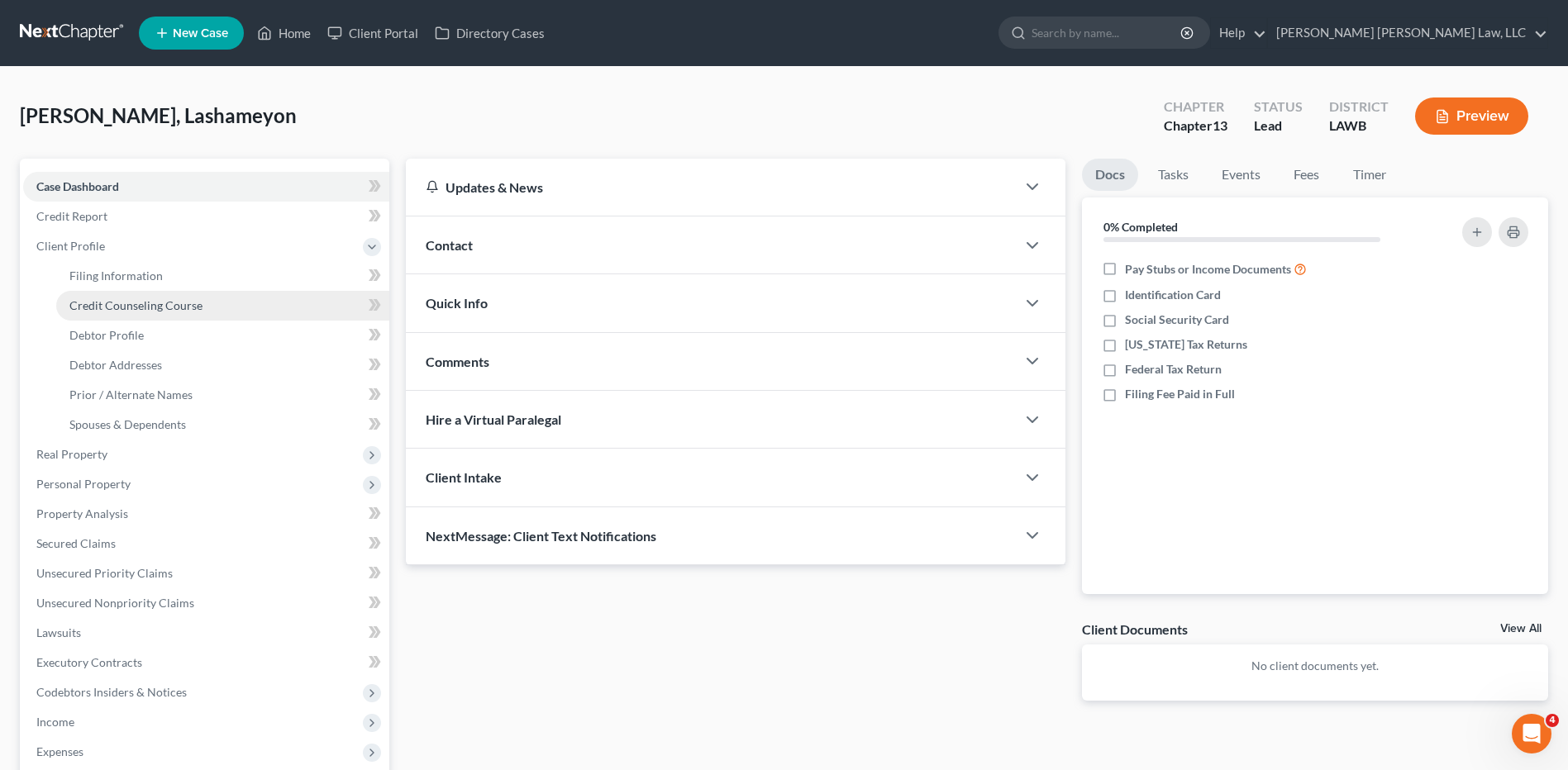
click at [78, 308] on span "Credit Counseling Course" at bounding box center [136, 305] width 133 height 14
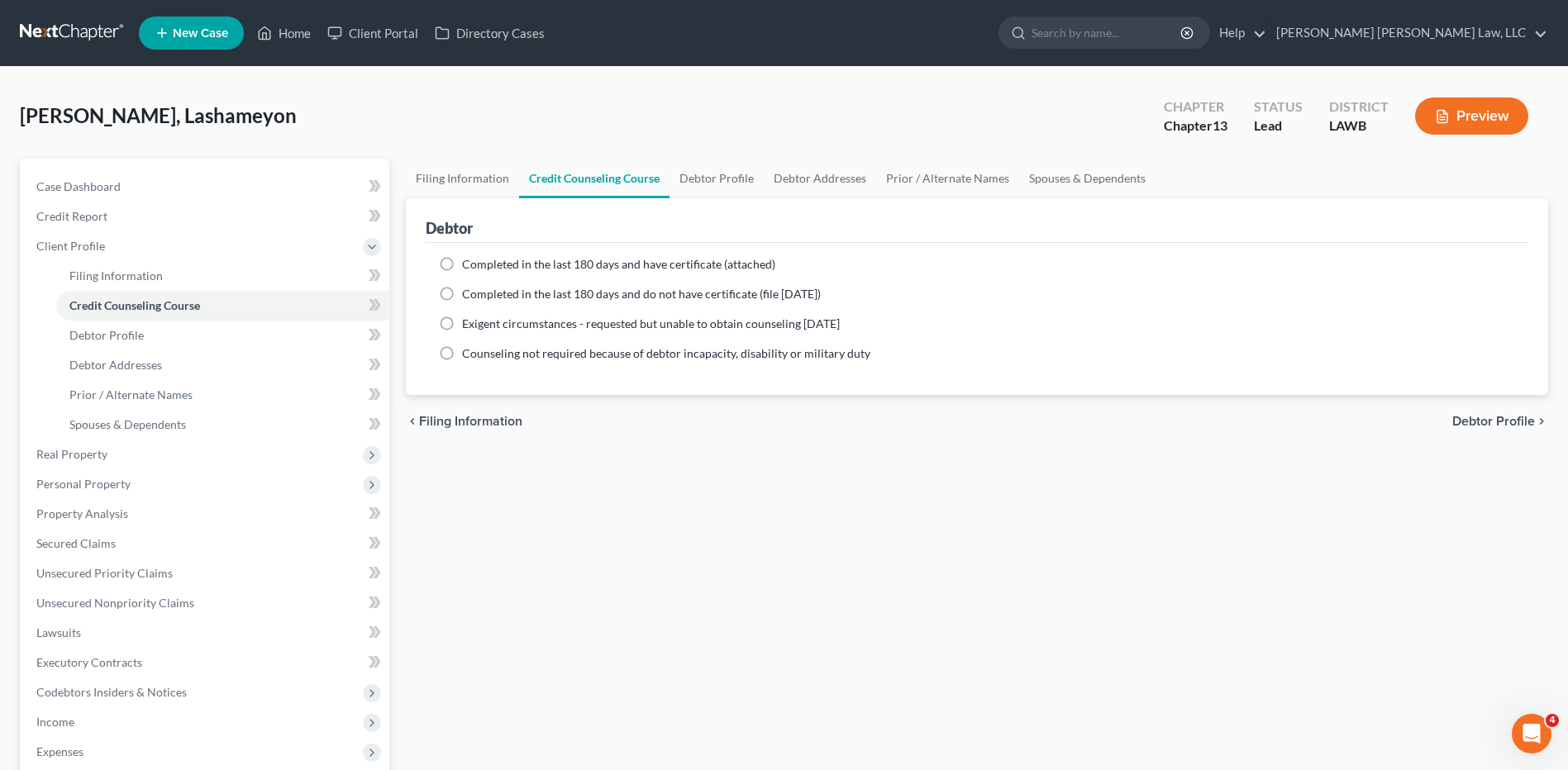
click at [462, 298] on label "Completed in the last 180 days and do not have certificate (file within 14 days)" at bounding box center [641, 294] width 359 height 17
click at [468, 297] on input "Completed in the last 180 days and do not have certificate (file within 14 days)" at bounding box center [473, 291] width 11 height 11
radio input "true"
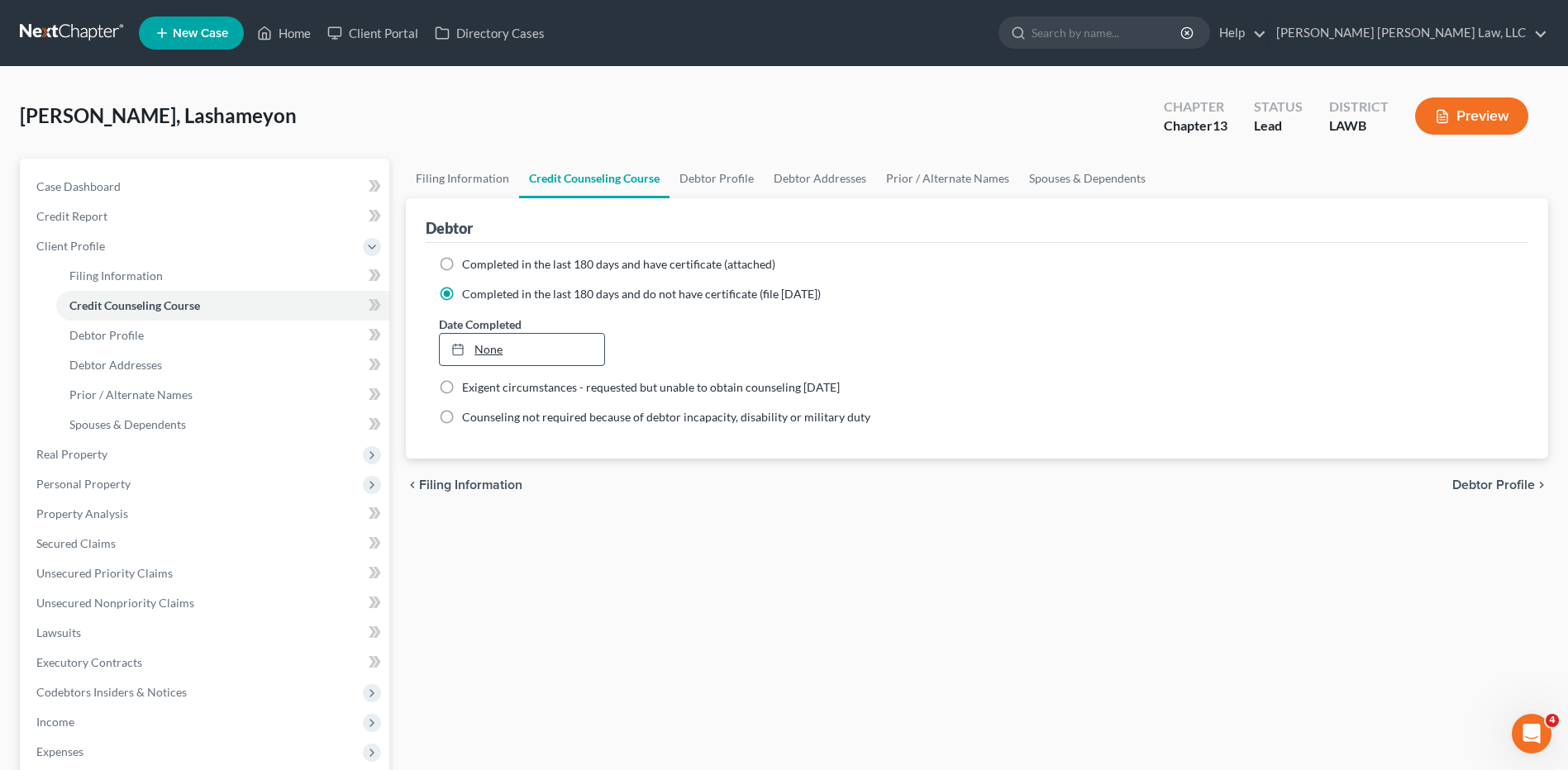
click at [476, 342] on link "None" at bounding box center [522, 349] width 164 height 31
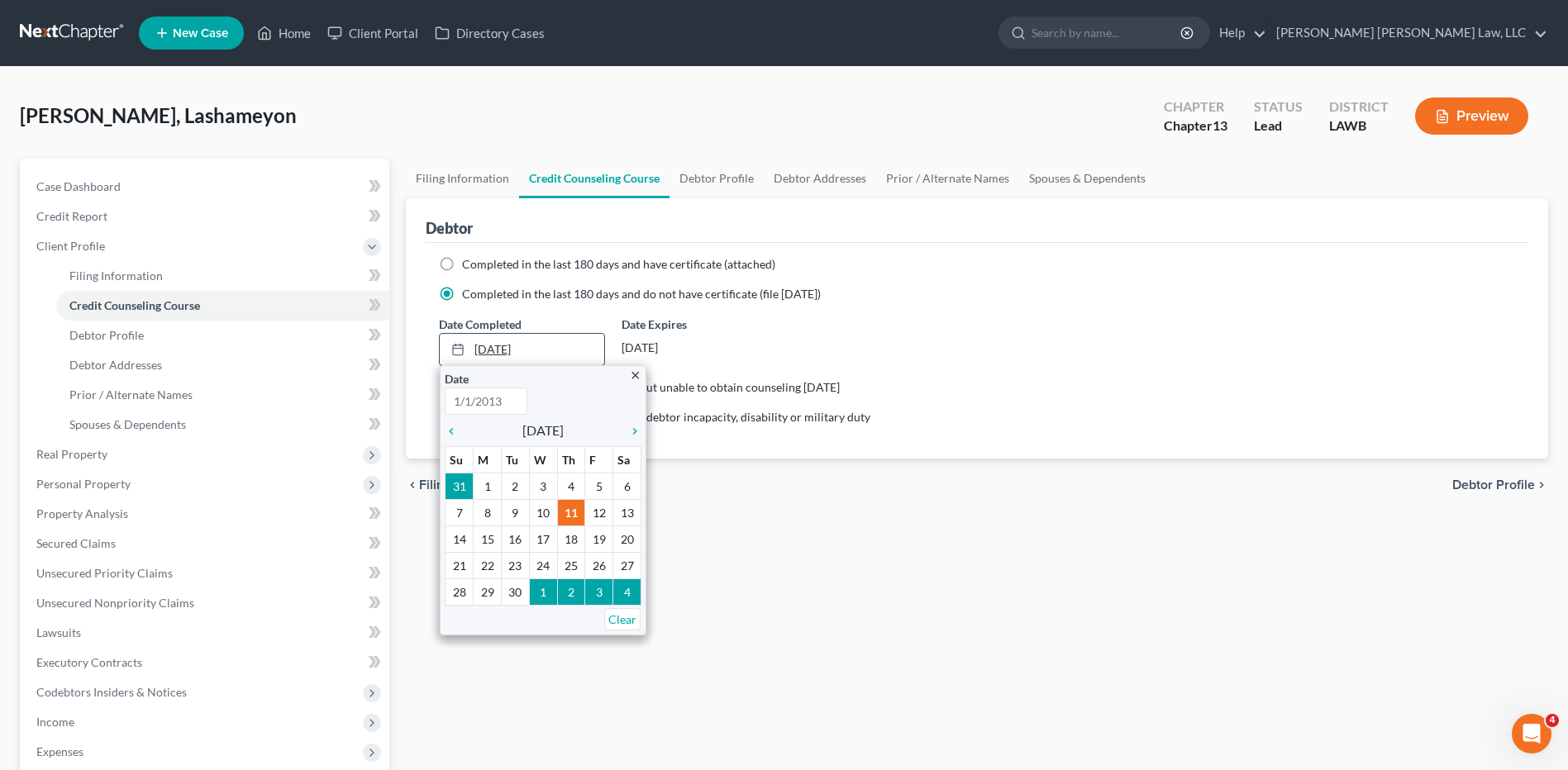
type input "9/11/2025"
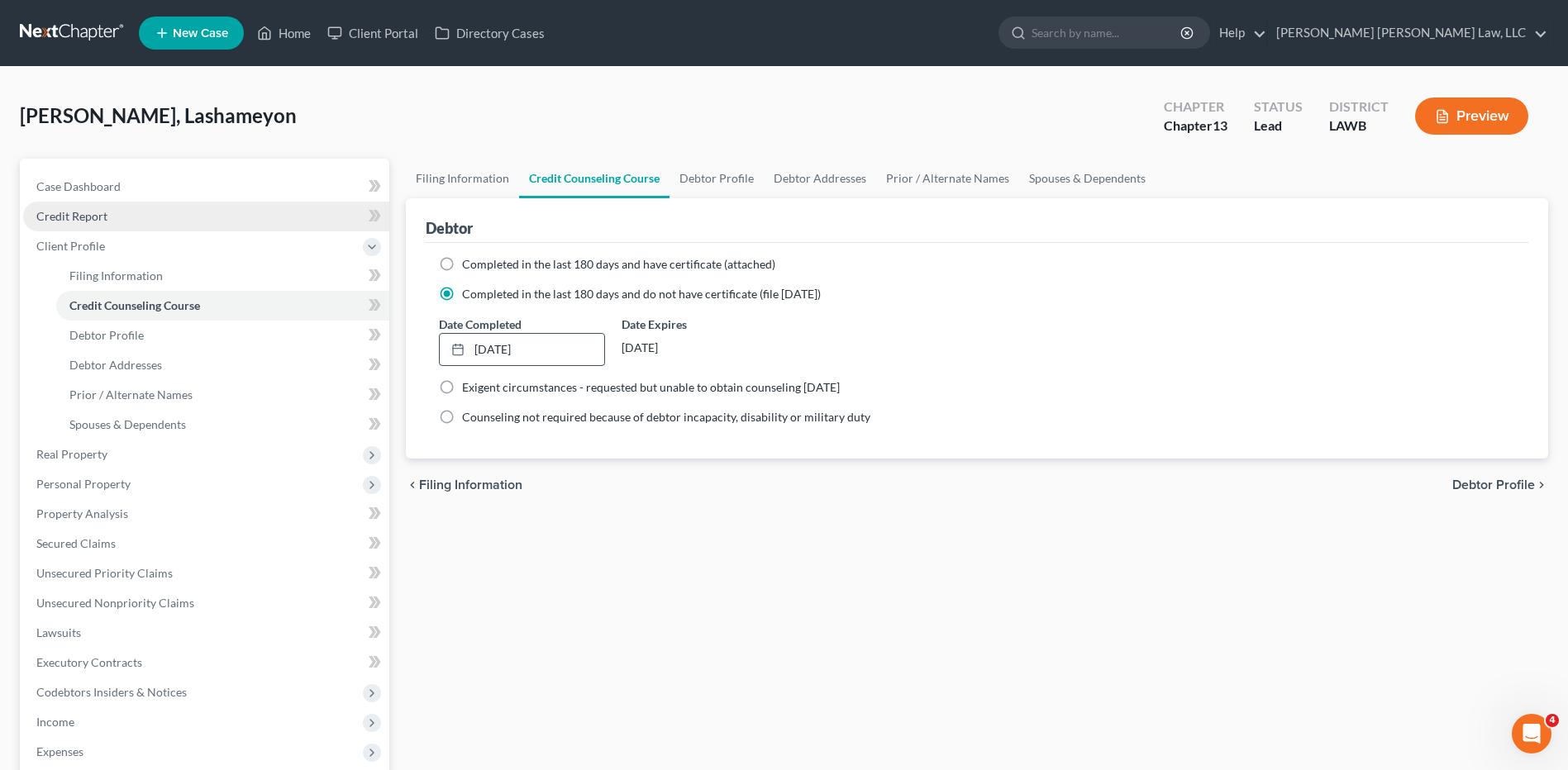
click at [78, 218] on span "Credit Report" at bounding box center [72, 216] width 71 height 14
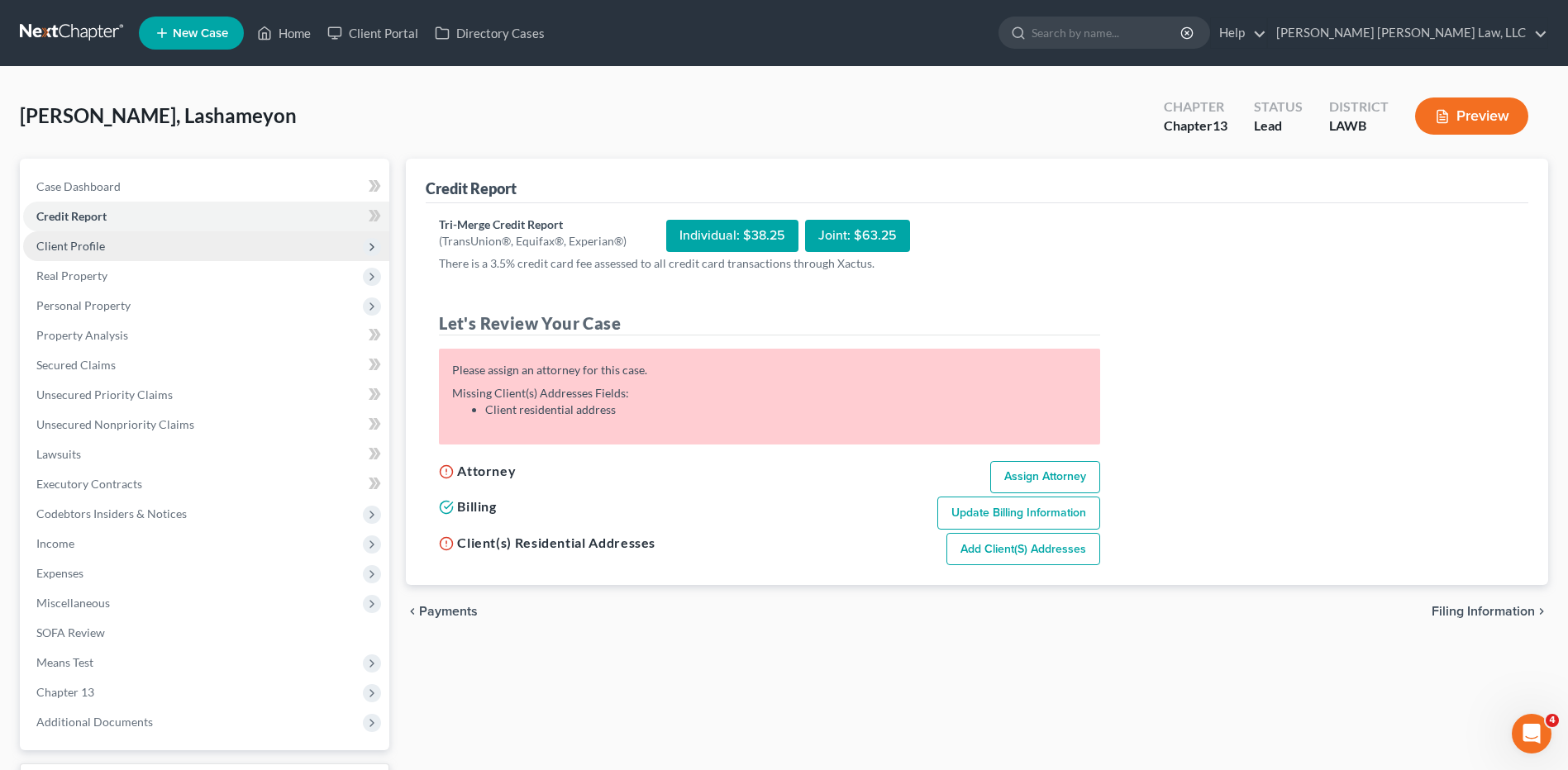
click at [89, 245] on span "Client Profile" at bounding box center [70, 245] width 68 height 14
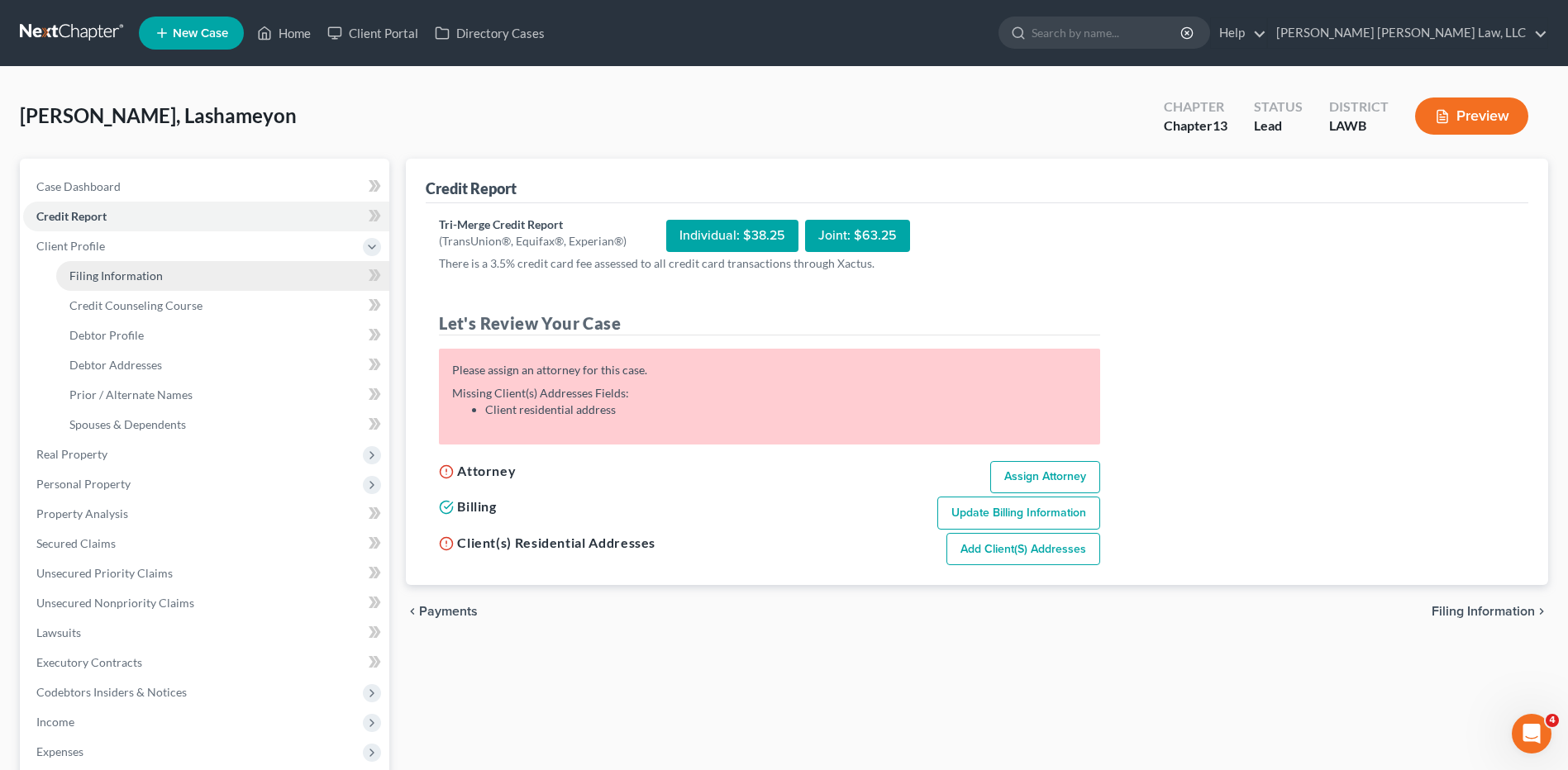
click at [132, 282] on span "Filing Information" at bounding box center [116, 275] width 94 height 14
select select "1"
select select "0"
select select "3"
select select "36"
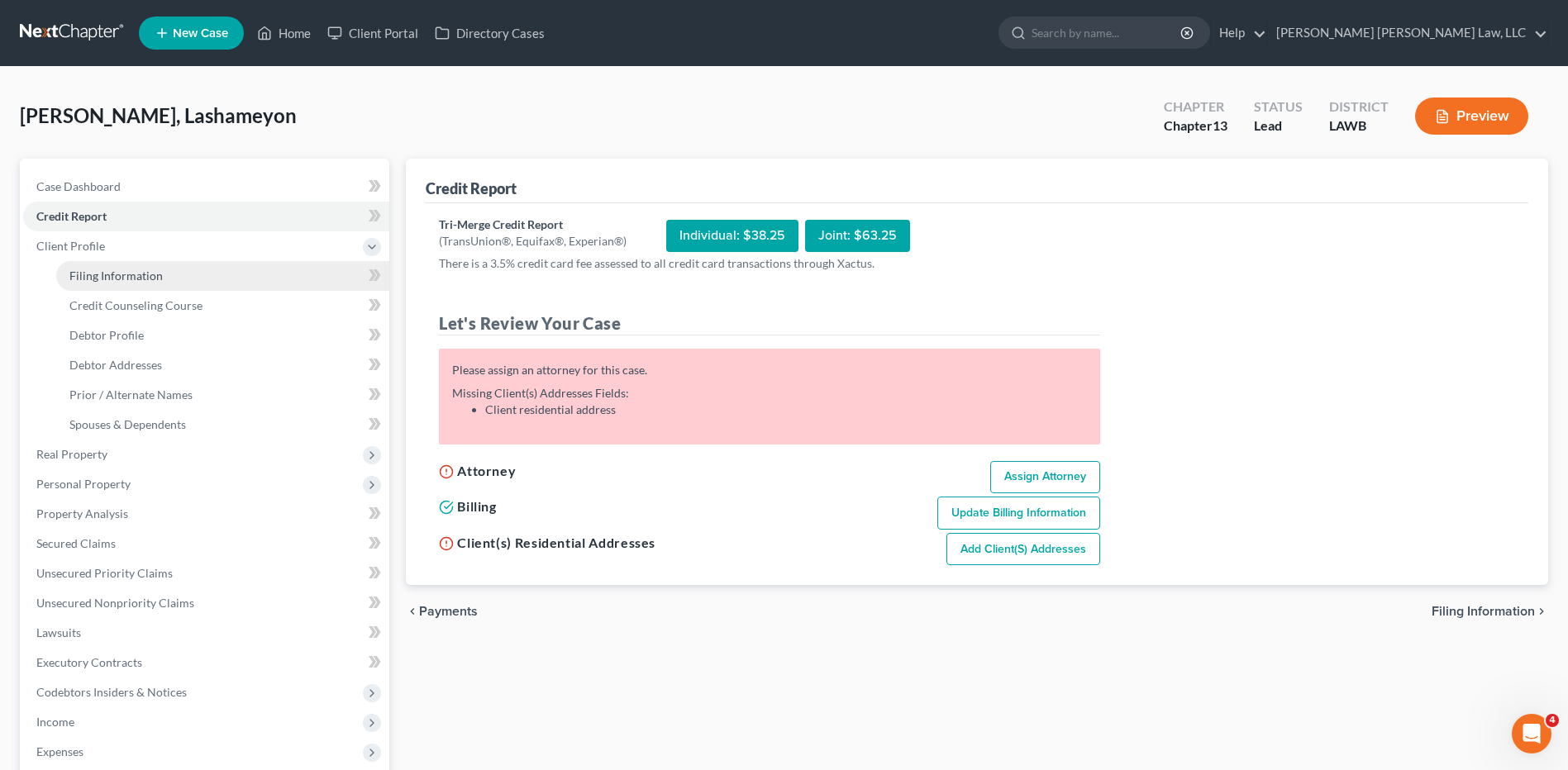
select select "19"
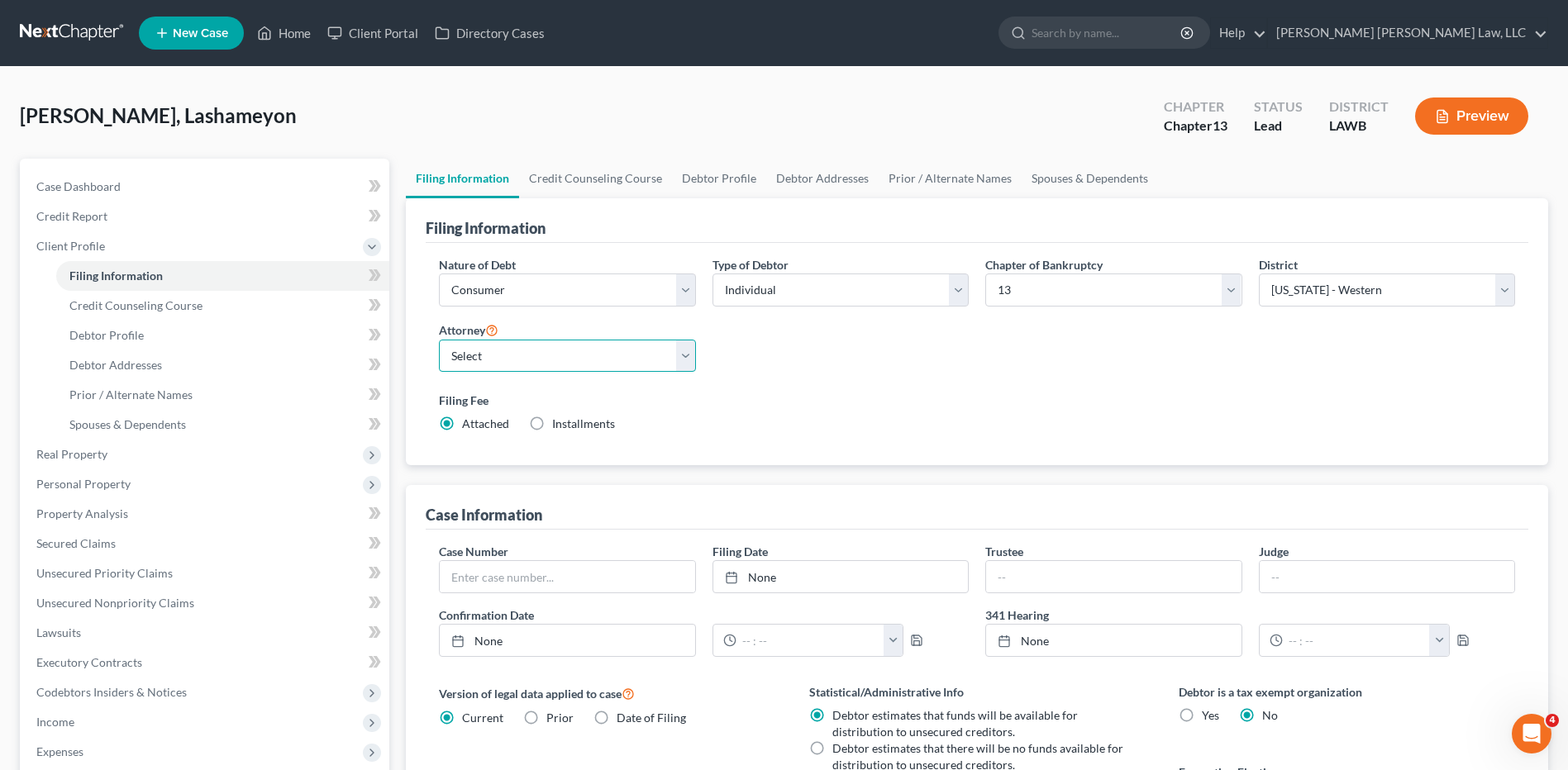
click at [499, 366] on select "Select E. Orum Young III - LAWB E. Orum Young III - LAMB E. Orum Young III - LA…" at bounding box center [567, 356] width 257 height 33
select select "0"
click at [439, 340] on select "Select E. Orum Young III - LAWB E. Orum Young III - LAMB E. Orum Young III - LA…" at bounding box center [567, 356] width 257 height 33
click at [602, 172] on link "Credit Counseling Course" at bounding box center [595, 178] width 153 height 40
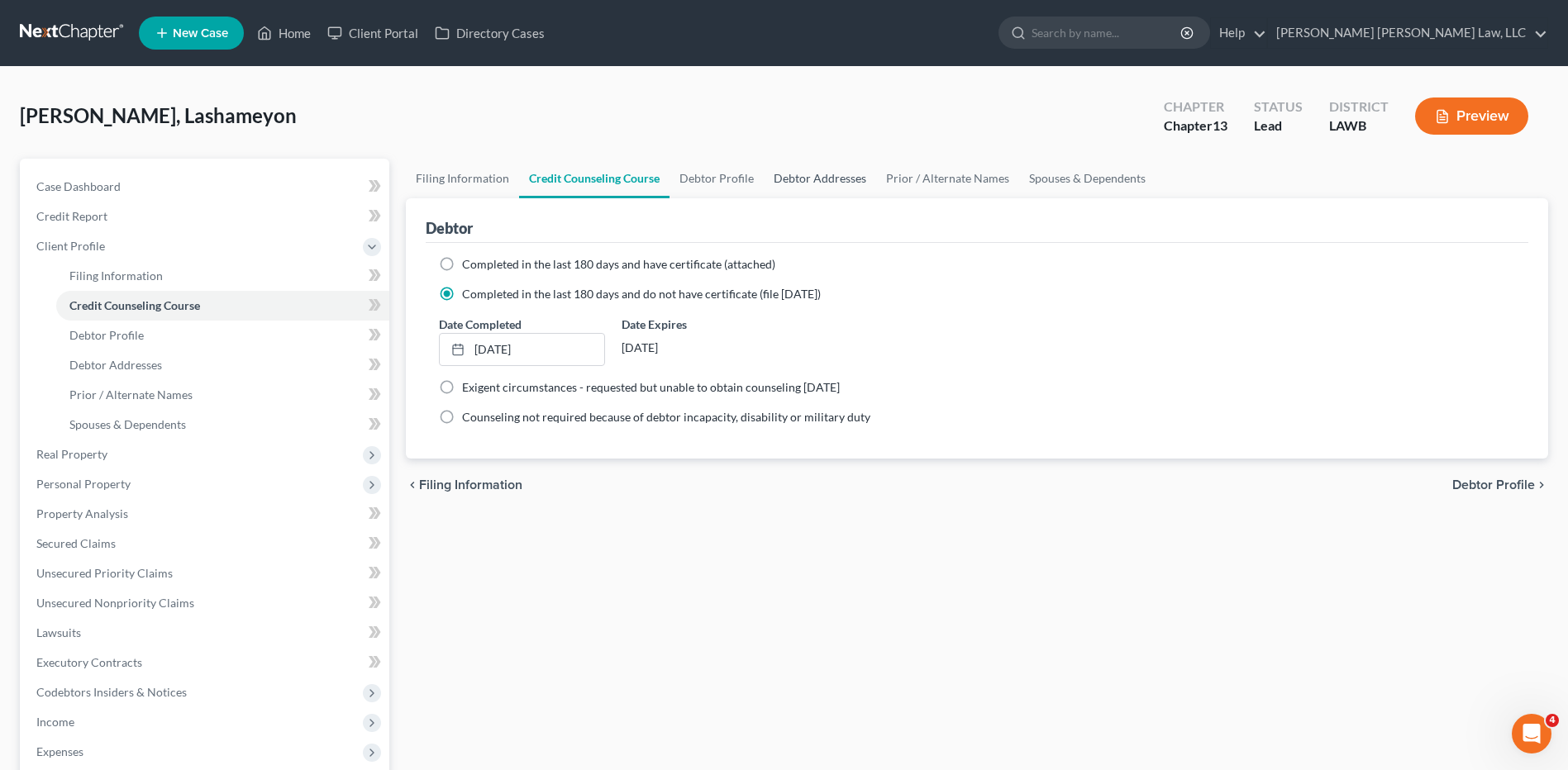
click at [814, 182] on link "Debtor Addresses" at bounding box center [819, 178] width 112 height 40
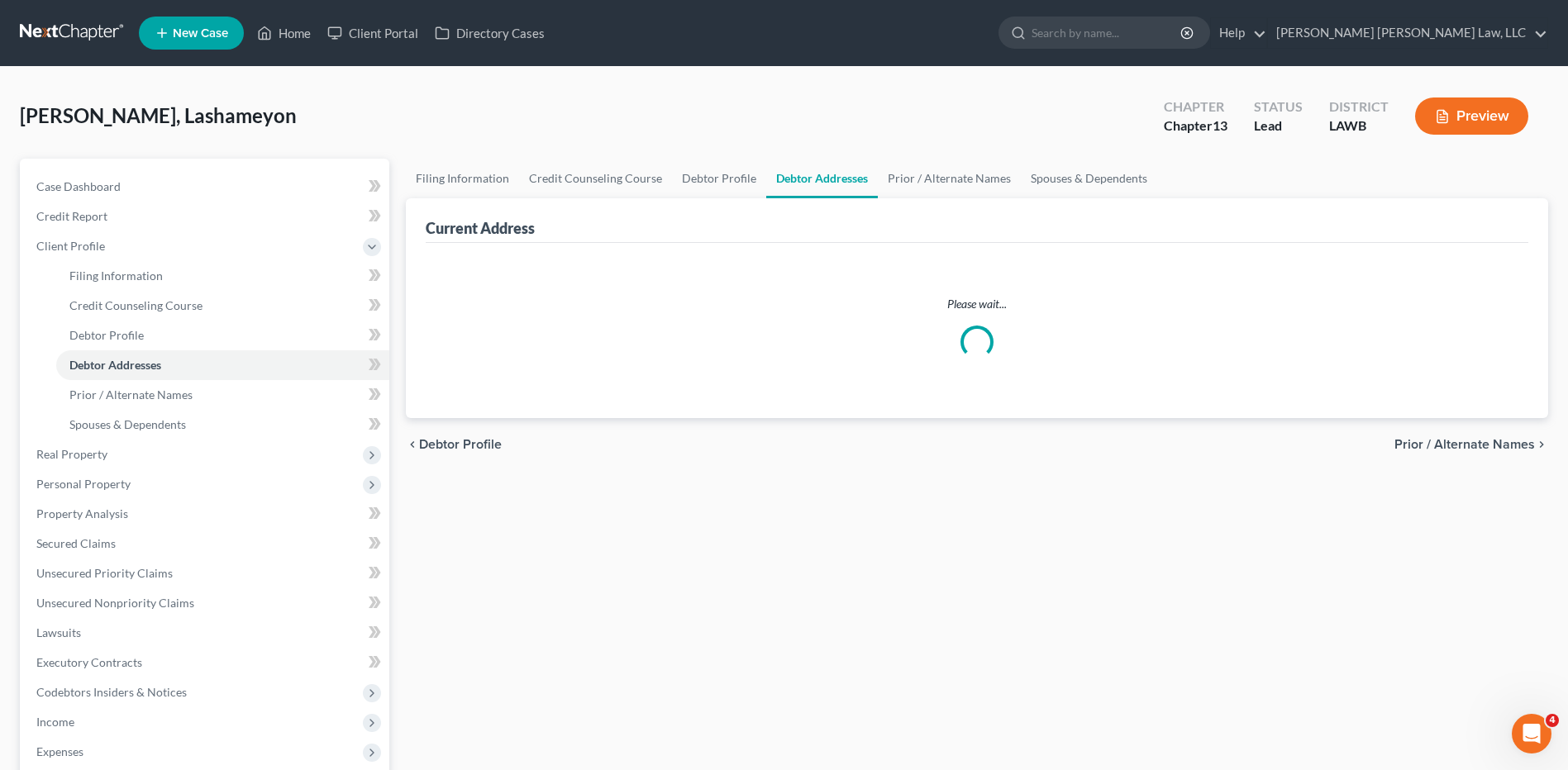
select select "0"
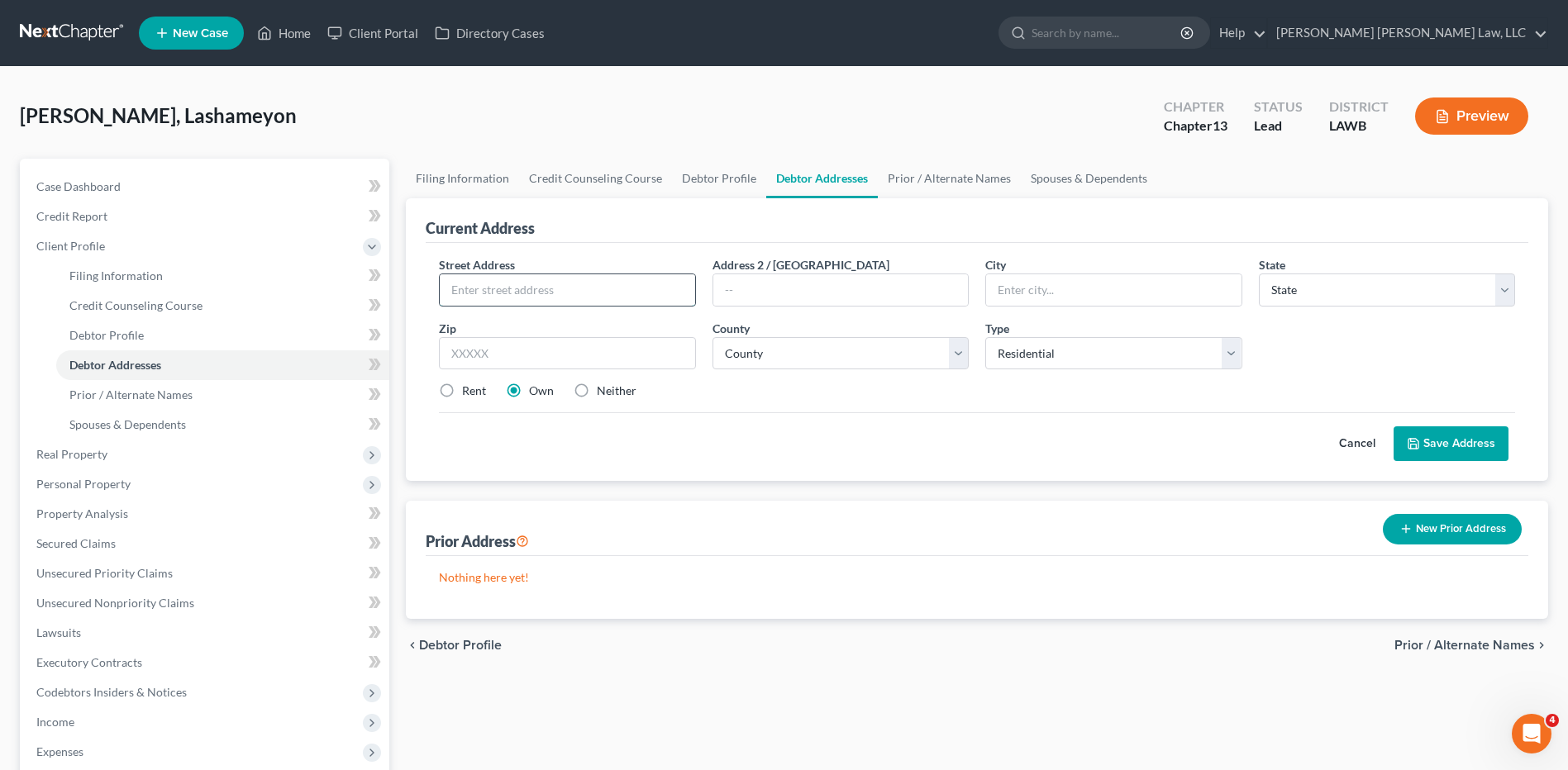
click at [511, 274] on input "text" at bounding box center [567, 289] width 255 height 31
type input "174 Wheel Barrell Rd."
type input "71018"
type input "Cotton Valley"
select select "19"
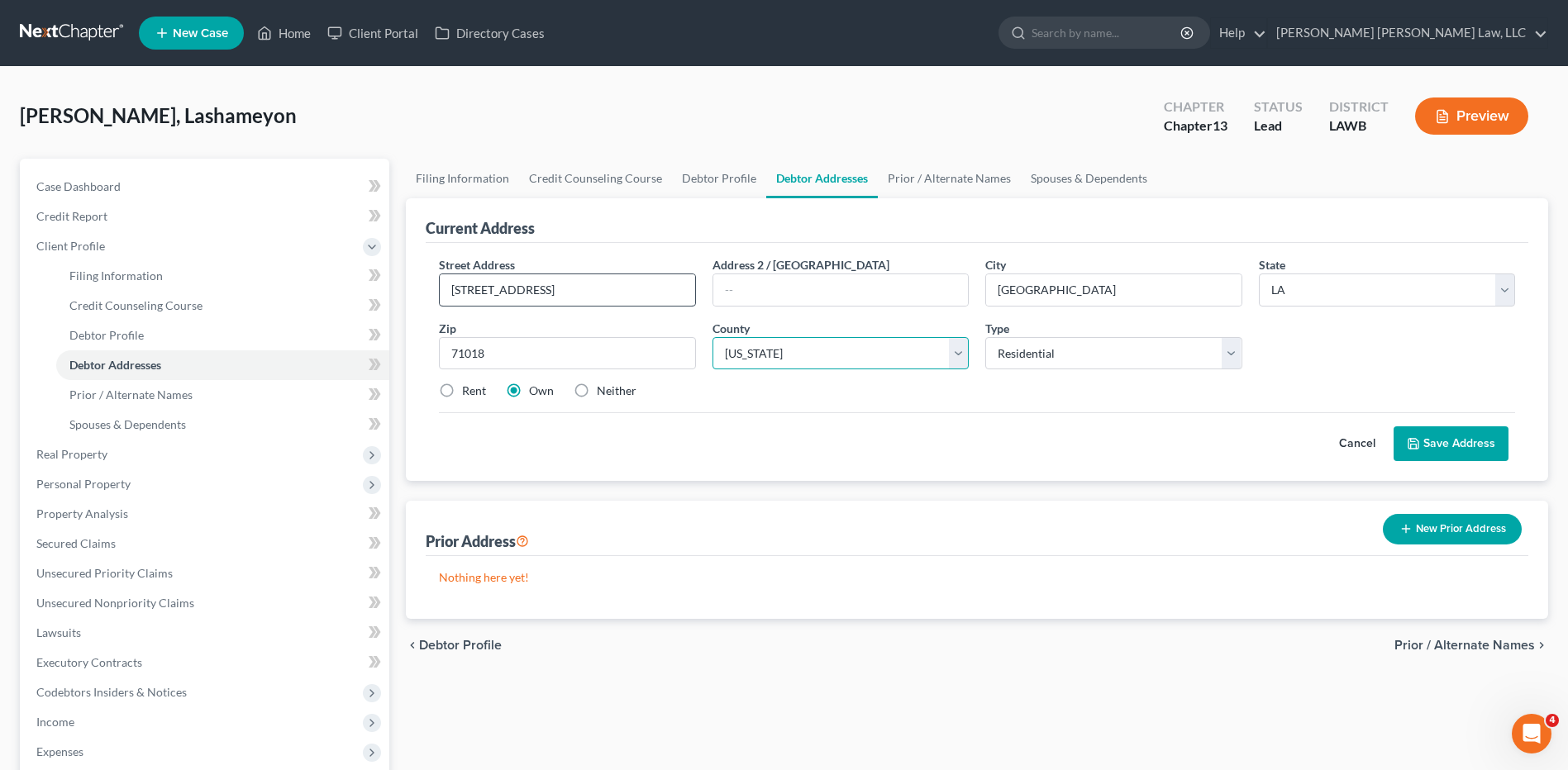
select select "59"
click at [1437, 438] on button "Save Address" at bounding box center [1451, 443] width 115 height 35
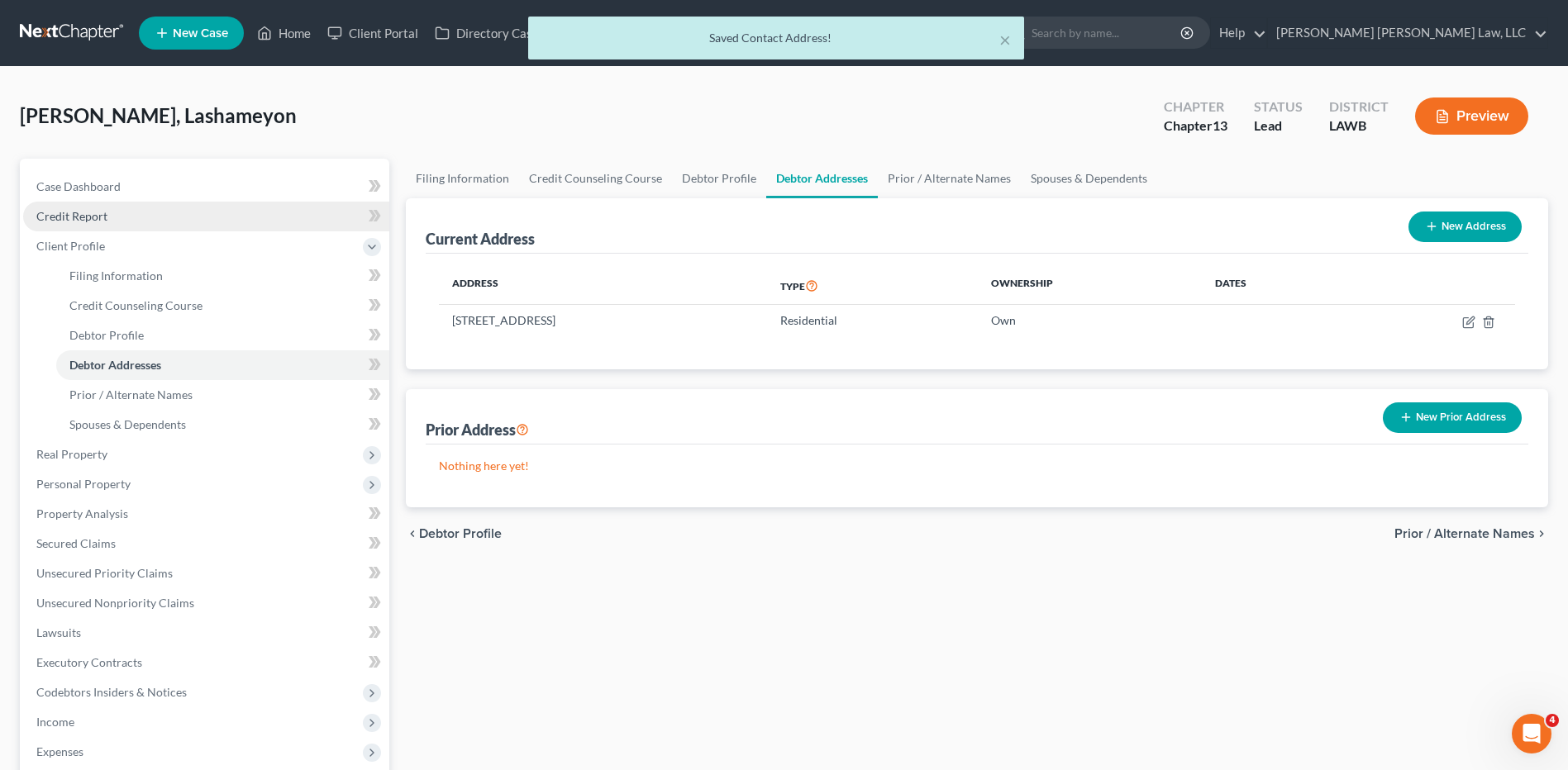
click at [56, 219] on span "Credit Report" at bounding box center [72, 216] width 71 height 14
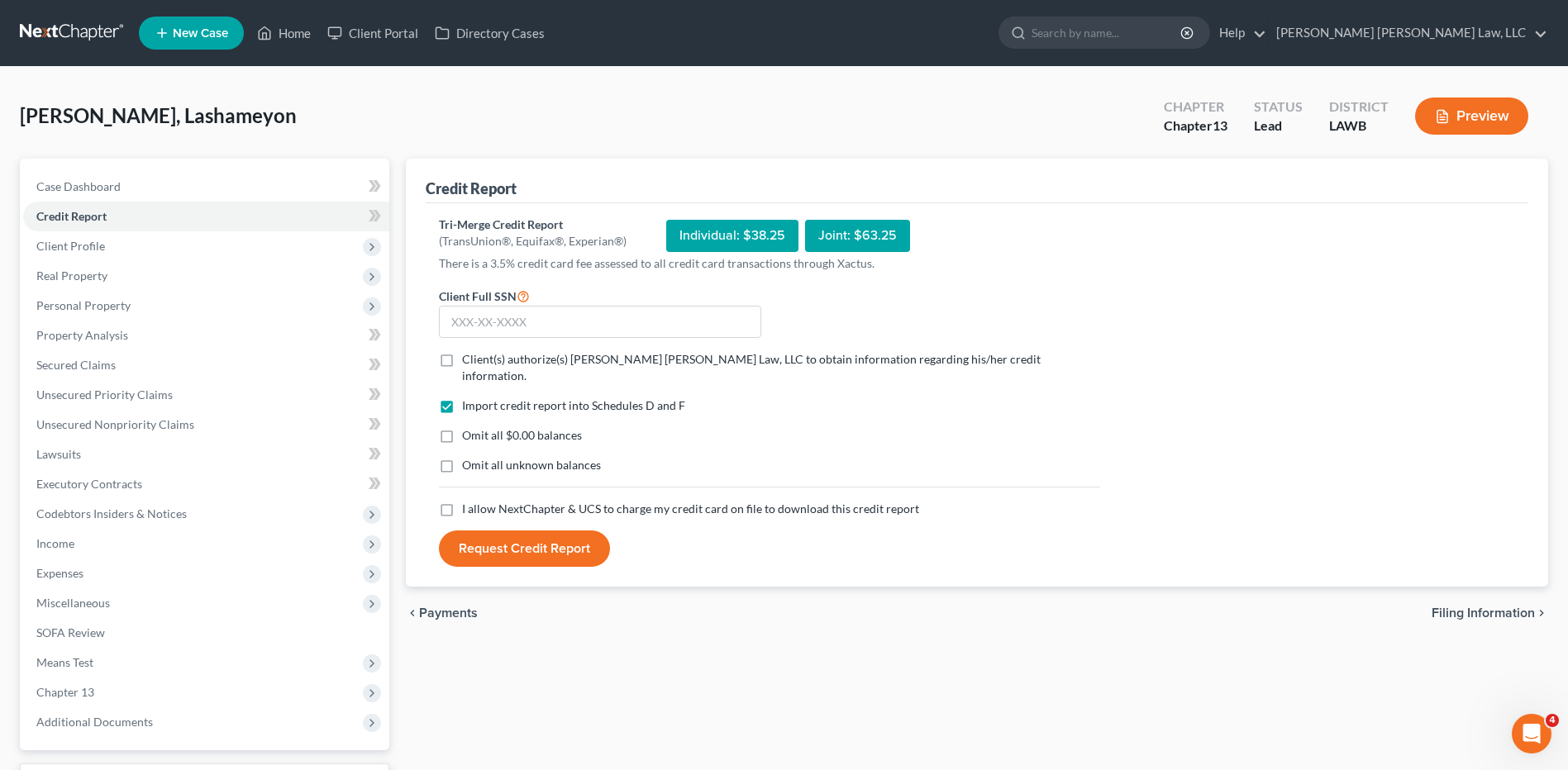
click at [462, 358] on label "Client(s) authorize(s) E. Orum Young Law, LLC to obtain information regarding h…" at bounding box center [781, 367] width 638 height 33
click at [468, 358] on input "Client(s) authorize(s) E. Orum Young Law, LLC to obtain information regarding h…" at bounding box center [473, 356] width 11 height 11
checkbox input "true"
drag, startPoint x: 451, startPoint y: 418, endPoint x: 451, endPoint y: 433, distance: 15.0
click at [462, 427] on label "Omit all $0.00 balances" at bounding box center [522, 435] width 120 height 17
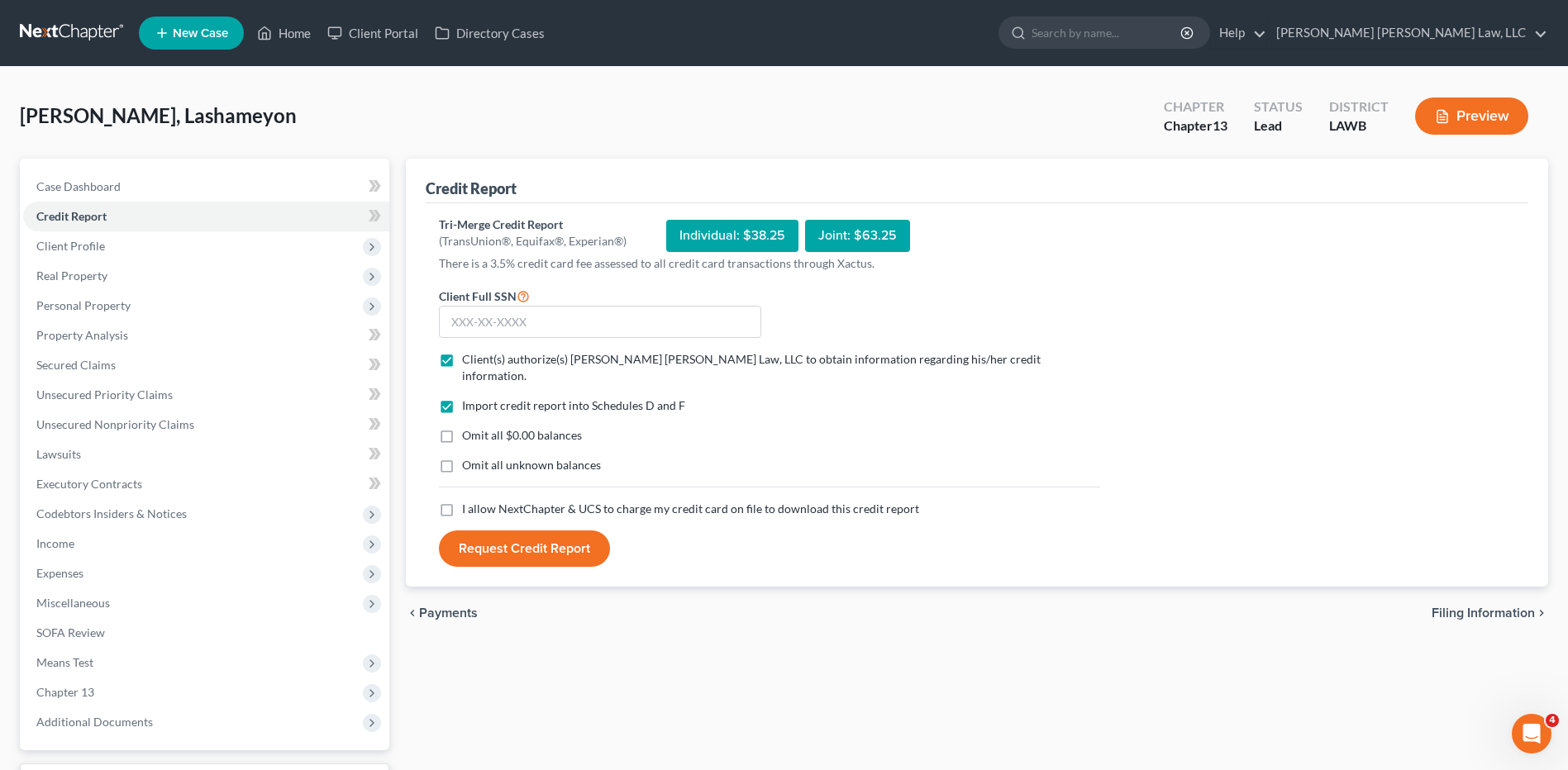
click at [468, 427] on input "Omit all $0.00 balances" at bounding box center [473, 432] width 11 height 11
checkbox input "true"
click at [462, 457] on label "Omit all unknown balances" at bounding box center [532, 466] width 139 height 17
click at [468, 457] on input "Omit all unknown balances" at bounding box center [473, 462] width 11 height 11
checkbox input "true"
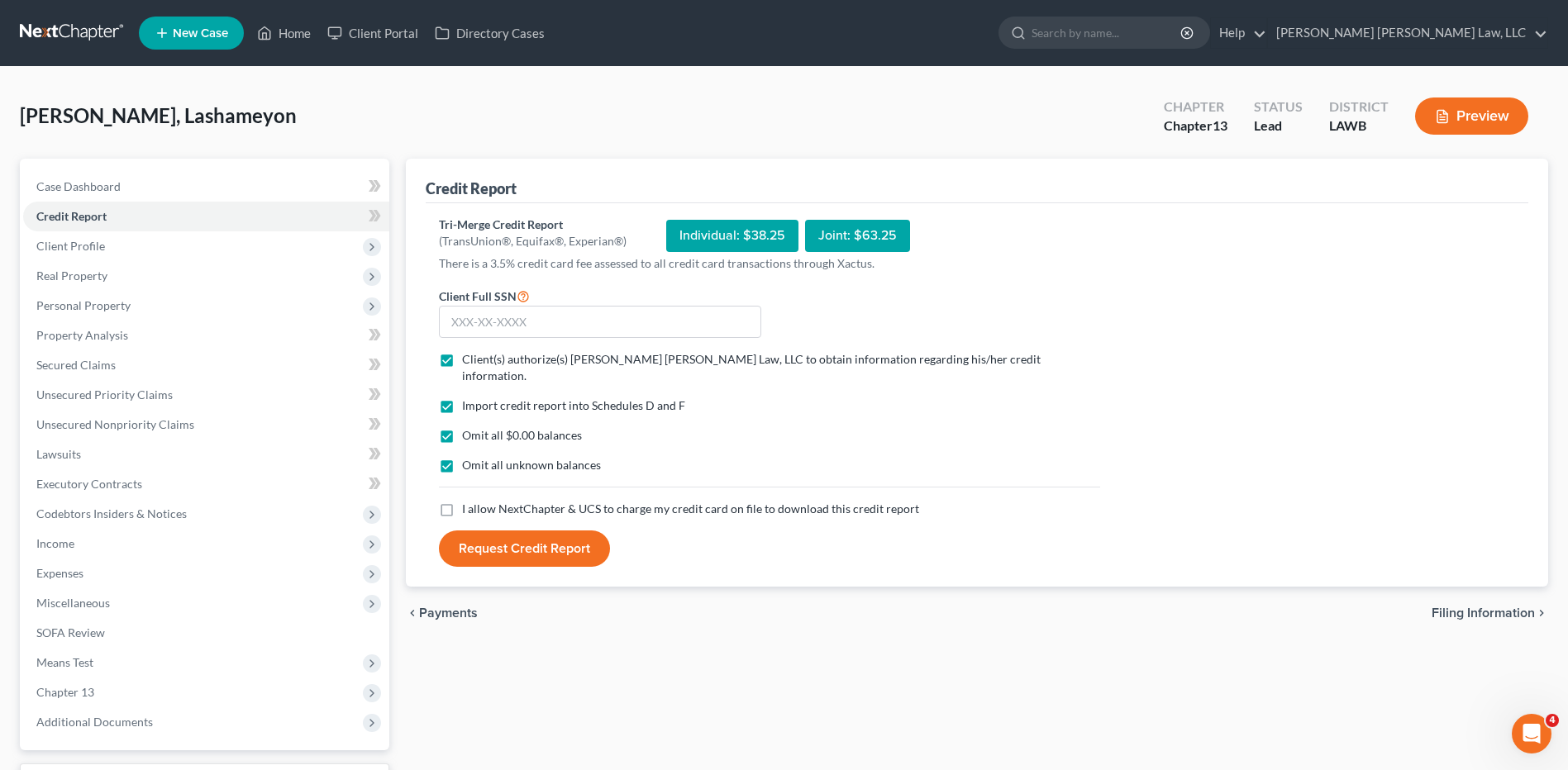
click at [462, 501] on label "I allow NextChapter & UCS to charge my credit card on file to download this cre…" at bounding box center [691, 509] width 457 height 17
click at [468, 501] on input "I allow NextChapter & UCS to charge my credit card on file to download this cre…" at bounding box center [473, 506] width 11 height 11
checkbox input "true"
click at [482, 326] on input "text" at bounding box center [600, 321] width 322 height 33
type input "435-75-0146"
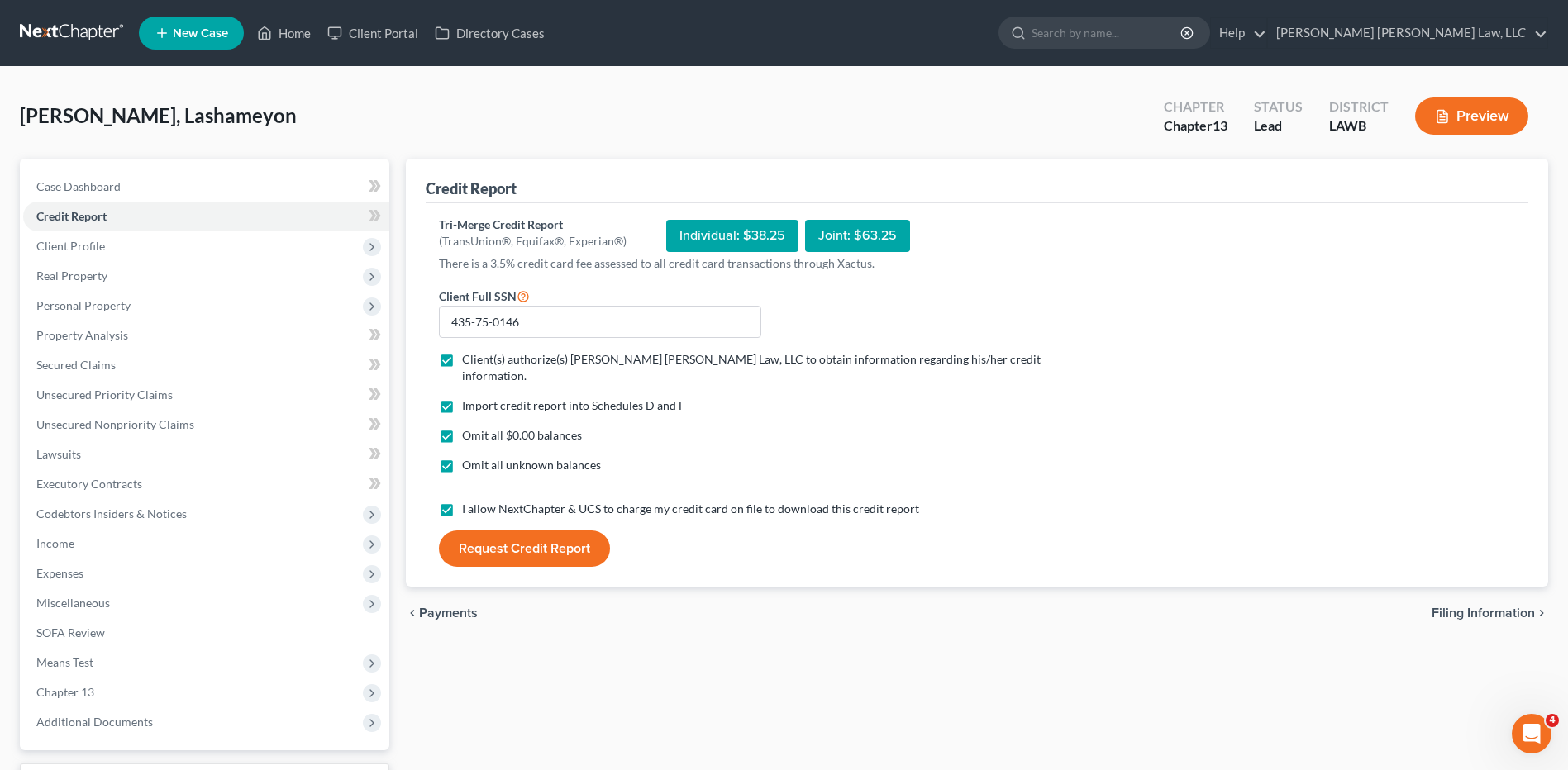
click at [523, 533] on button "Request Credit Report" at bounding box center [524, 548] width 171 height 36
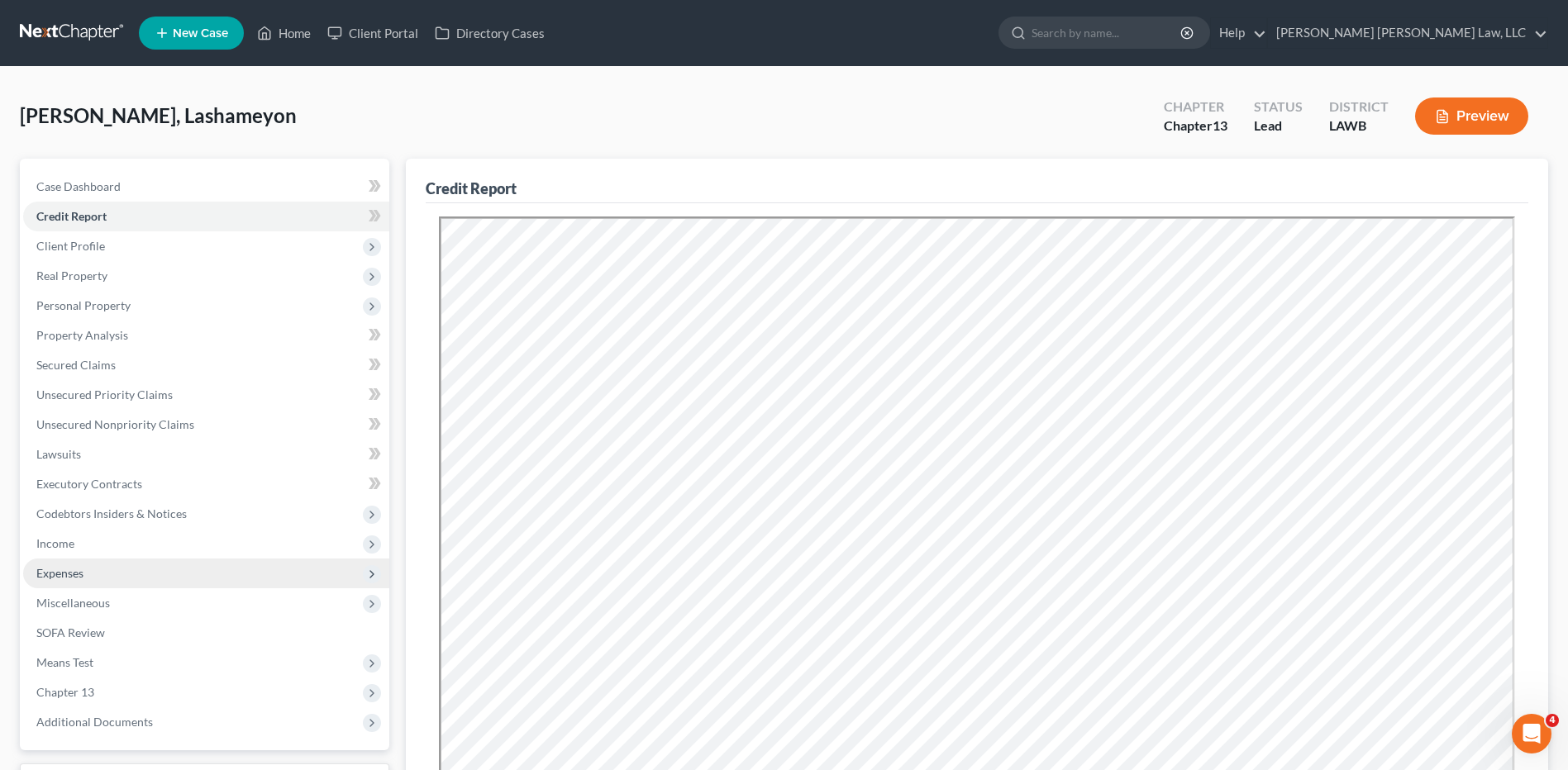
click at [58, 574] on span "Expenses" at bounding box center [60, 573] width 47 height 14
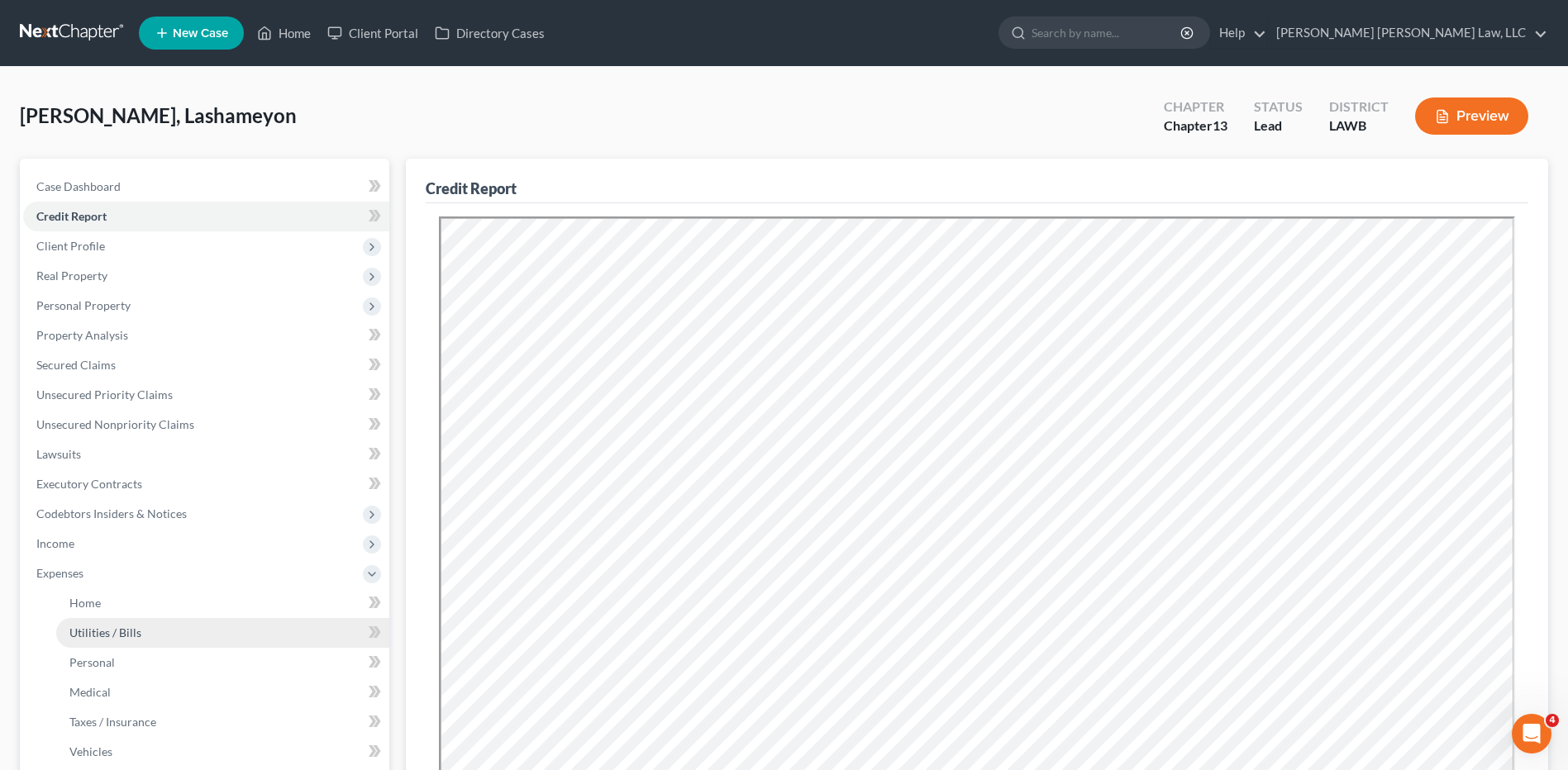
click at [92, 628] on span "Utilities / Bills" at bounding box center [105, 632] width 72 height 14
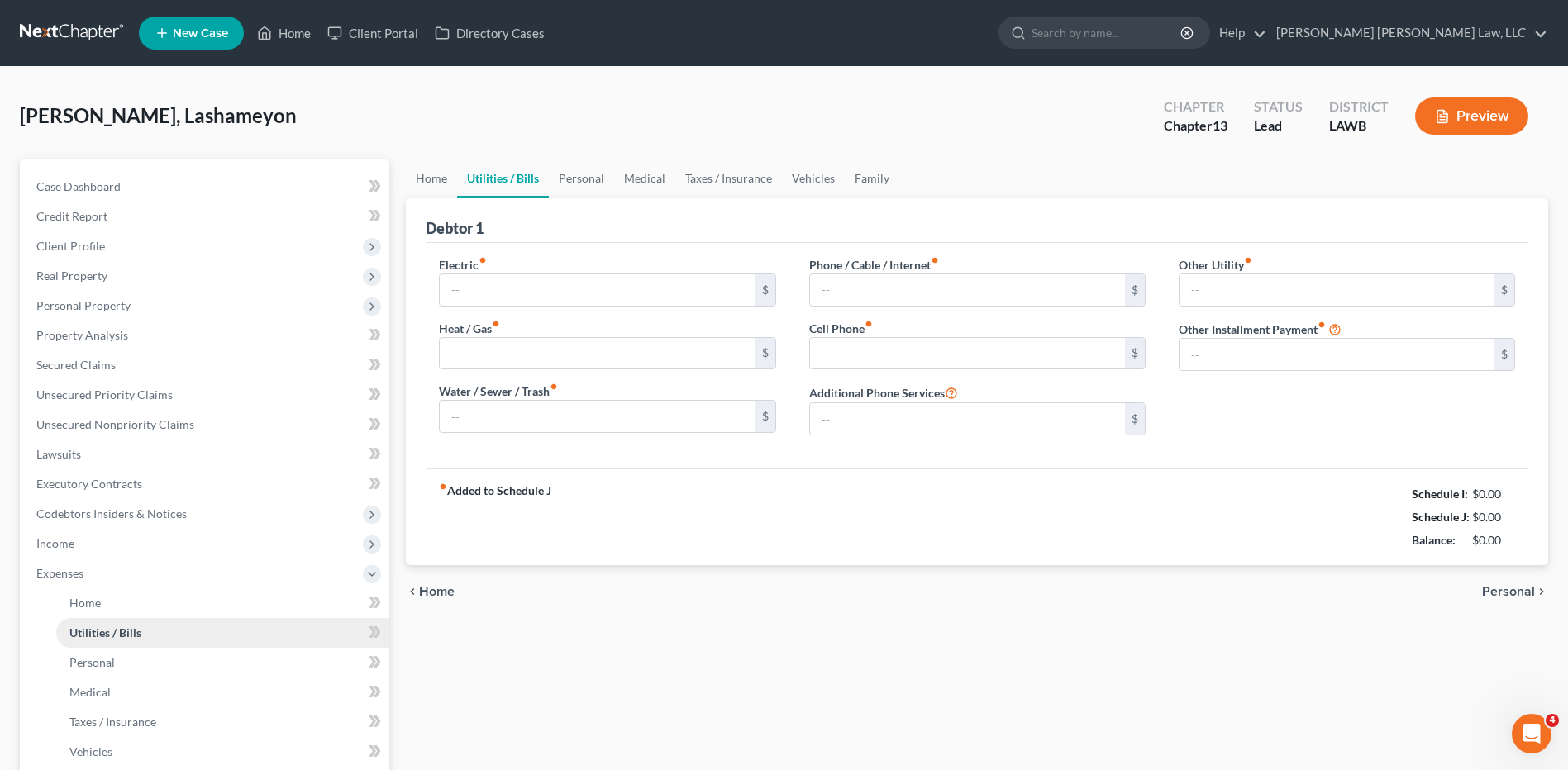
type input "0.00"
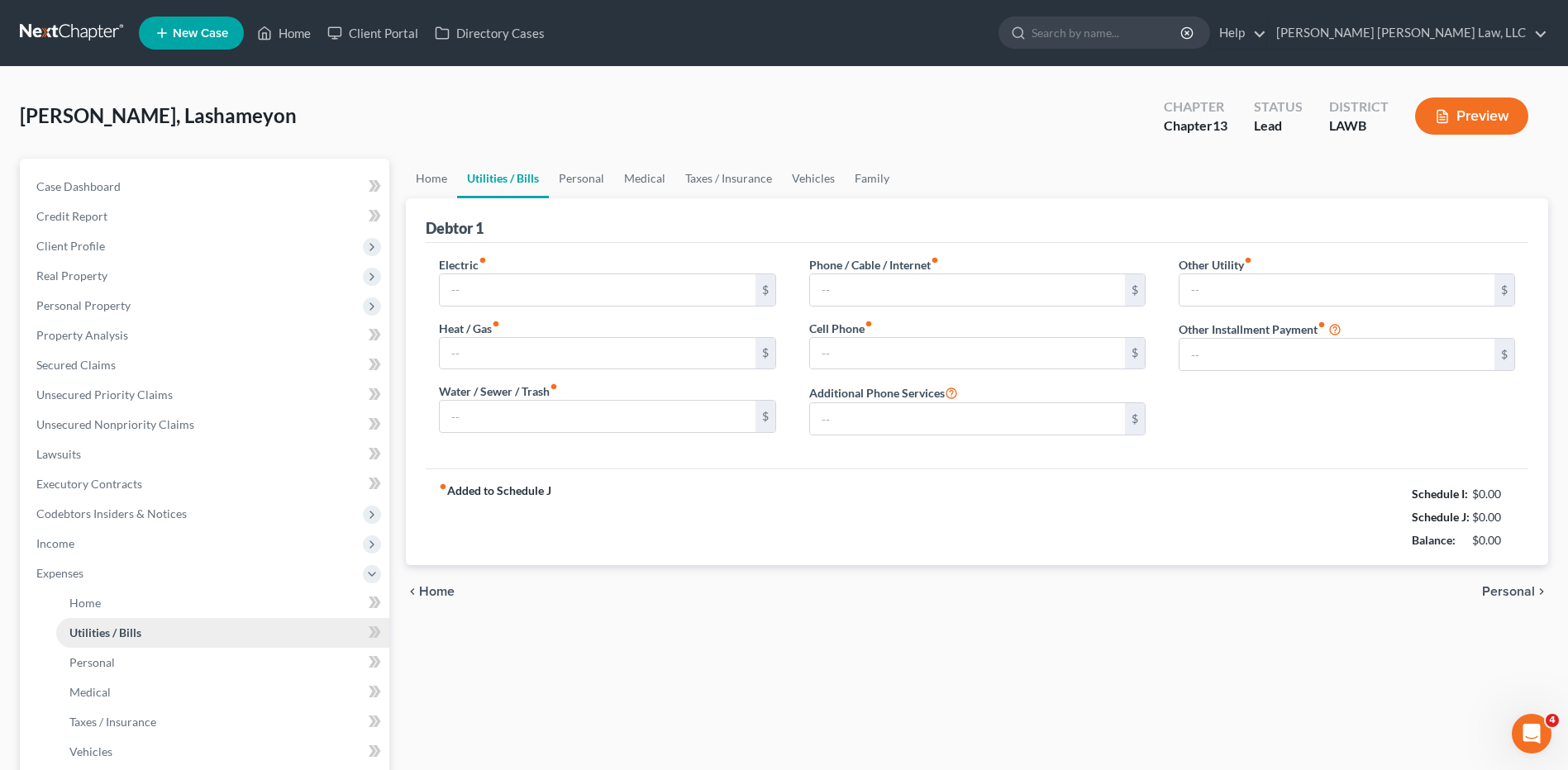
type input "0.00"
click at [517, 276] on input "0.00" at bounding box center [597, 289] width 315 height 31
type input "471.00"
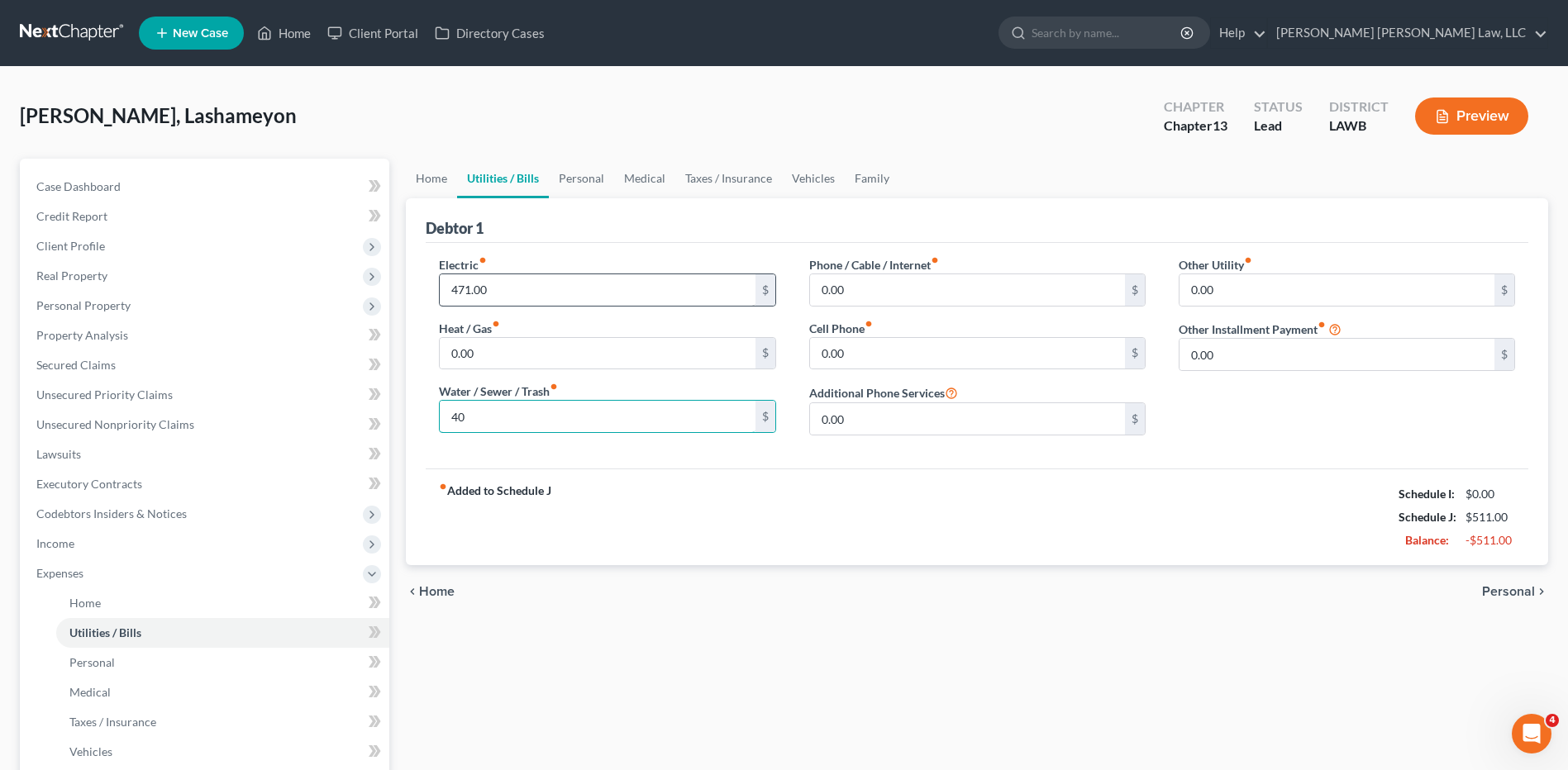
type input "40.00"
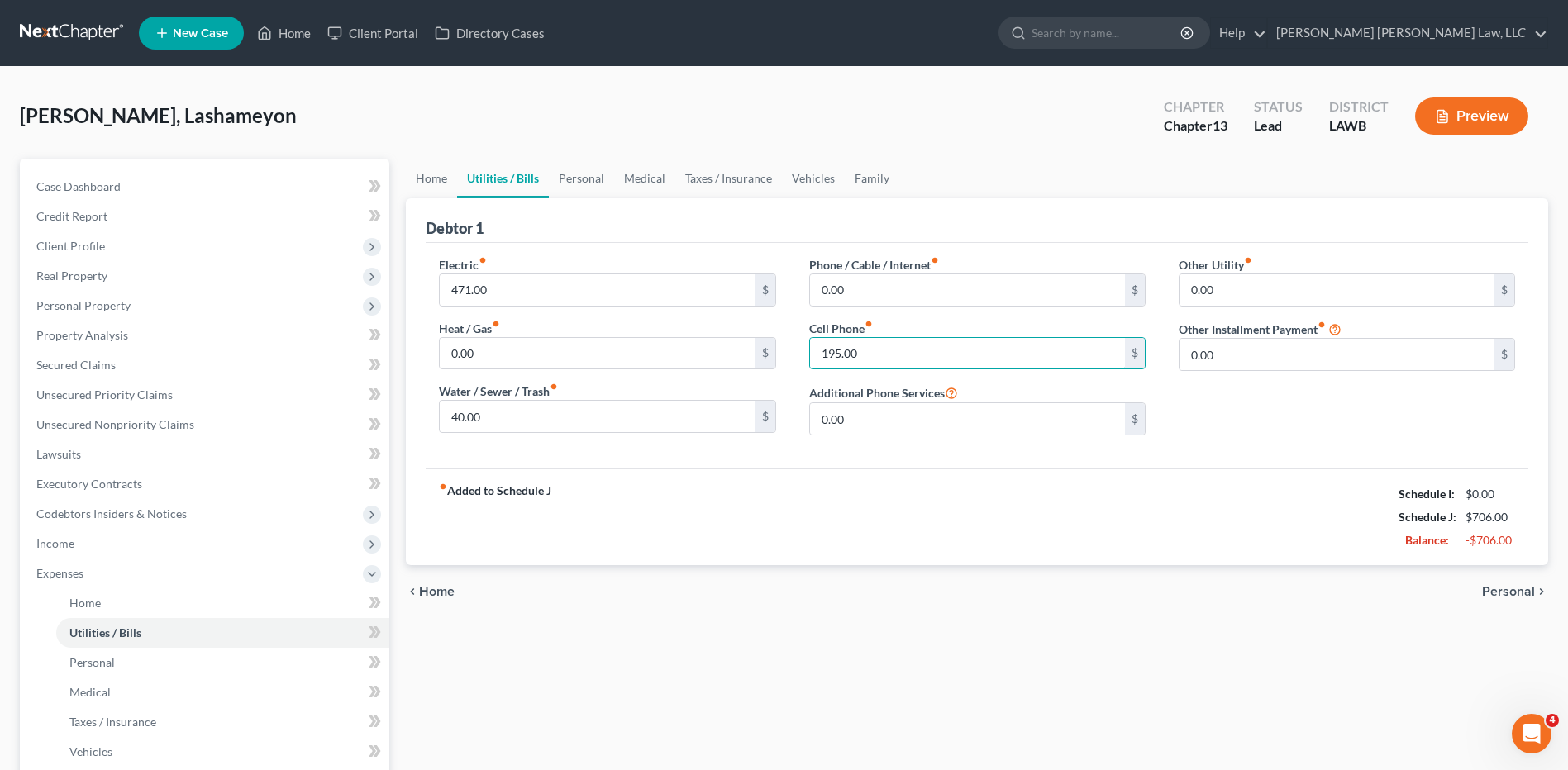
type input "195.00"
click at [84, 307] on span "Personal Property" at bounding box center [84, 305] width 95 height 14
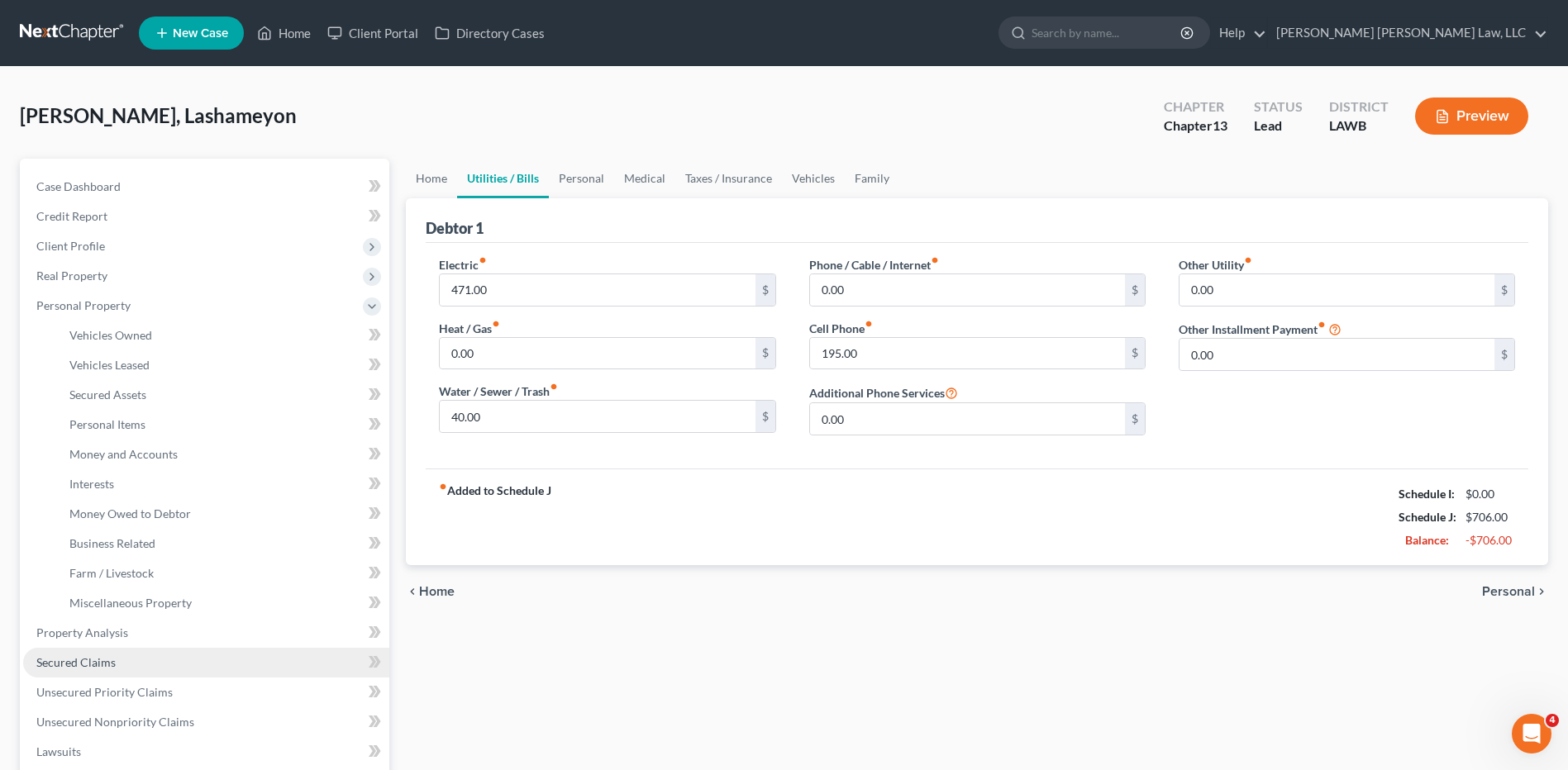
click at [109, 661] on span "Secured Claims" at bounding box center [76, 662] width 79 height 14
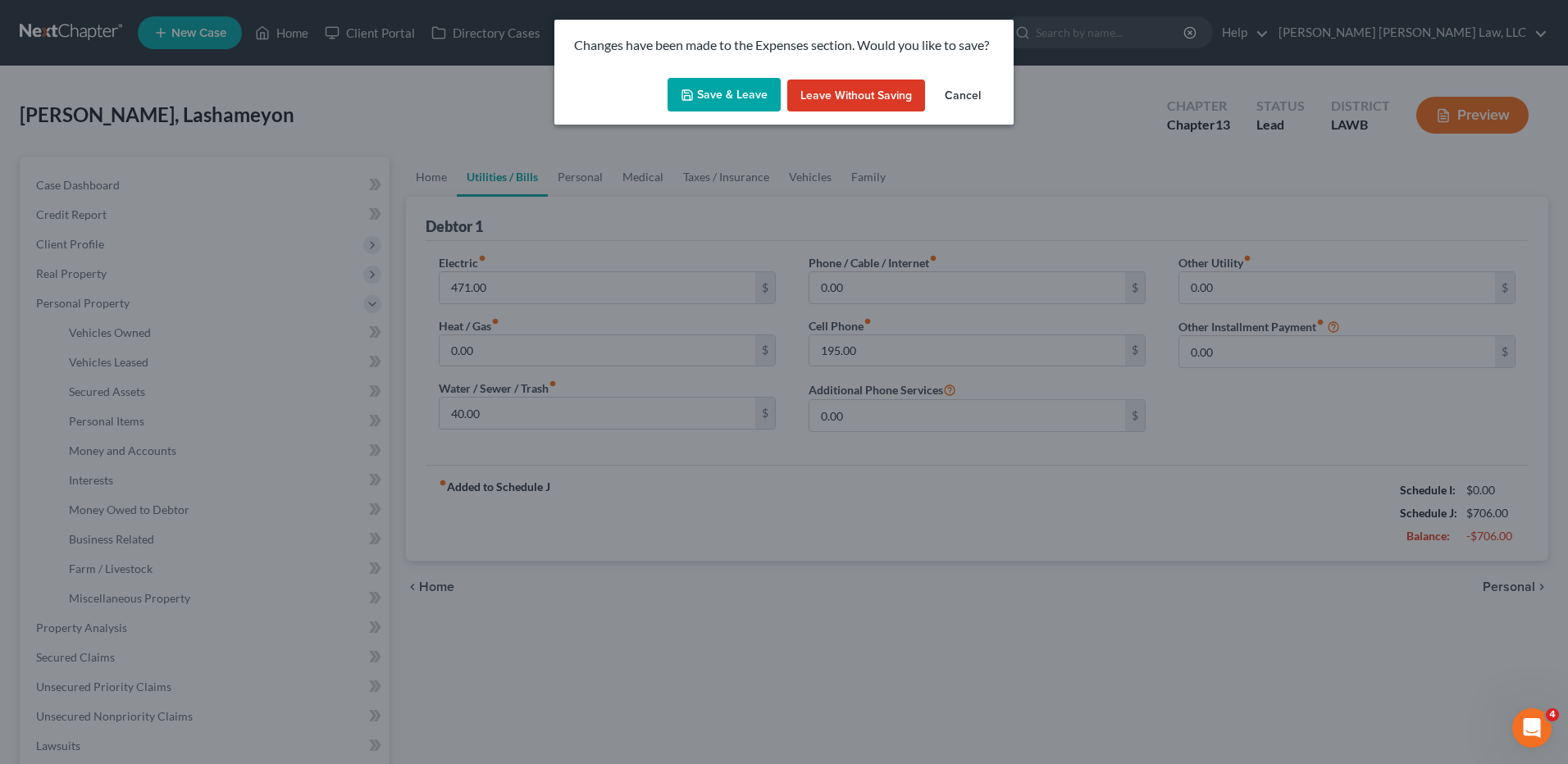
click at [697, 99] on button "Save & Leave" at bounding box center [723, 95] width 113 height 34
